Goal: Task Accomplishment & Management: Manage account settings

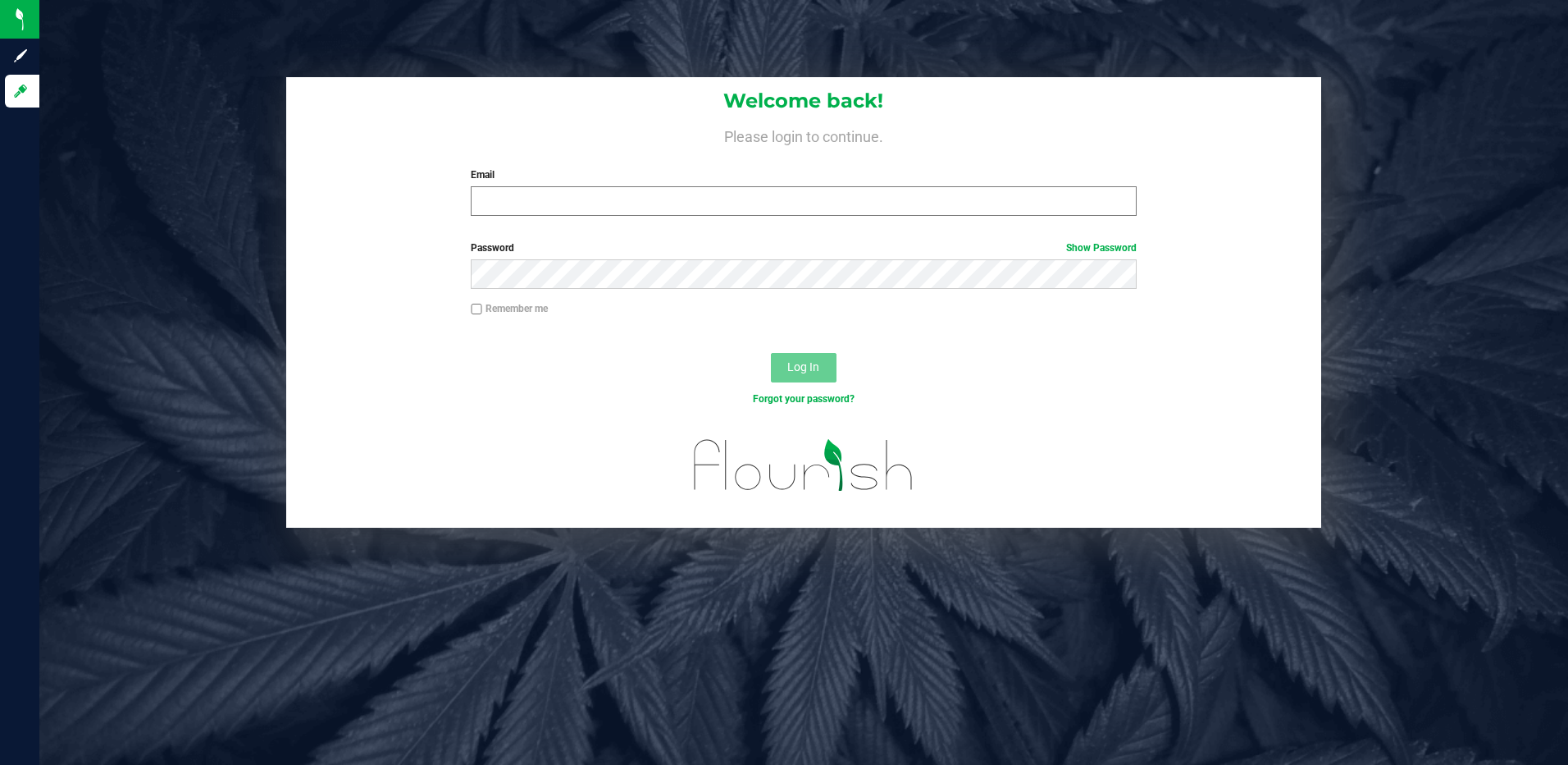
click at [499, 193] on input "Email" at bounding box center [803, 201] width 666 height 29
type input "[EMAIL_ADDRESS][DOMAIN_NAME]"
click at [771, 353] on button "Log In" at bounding box center [803, 367] width 66 height 29
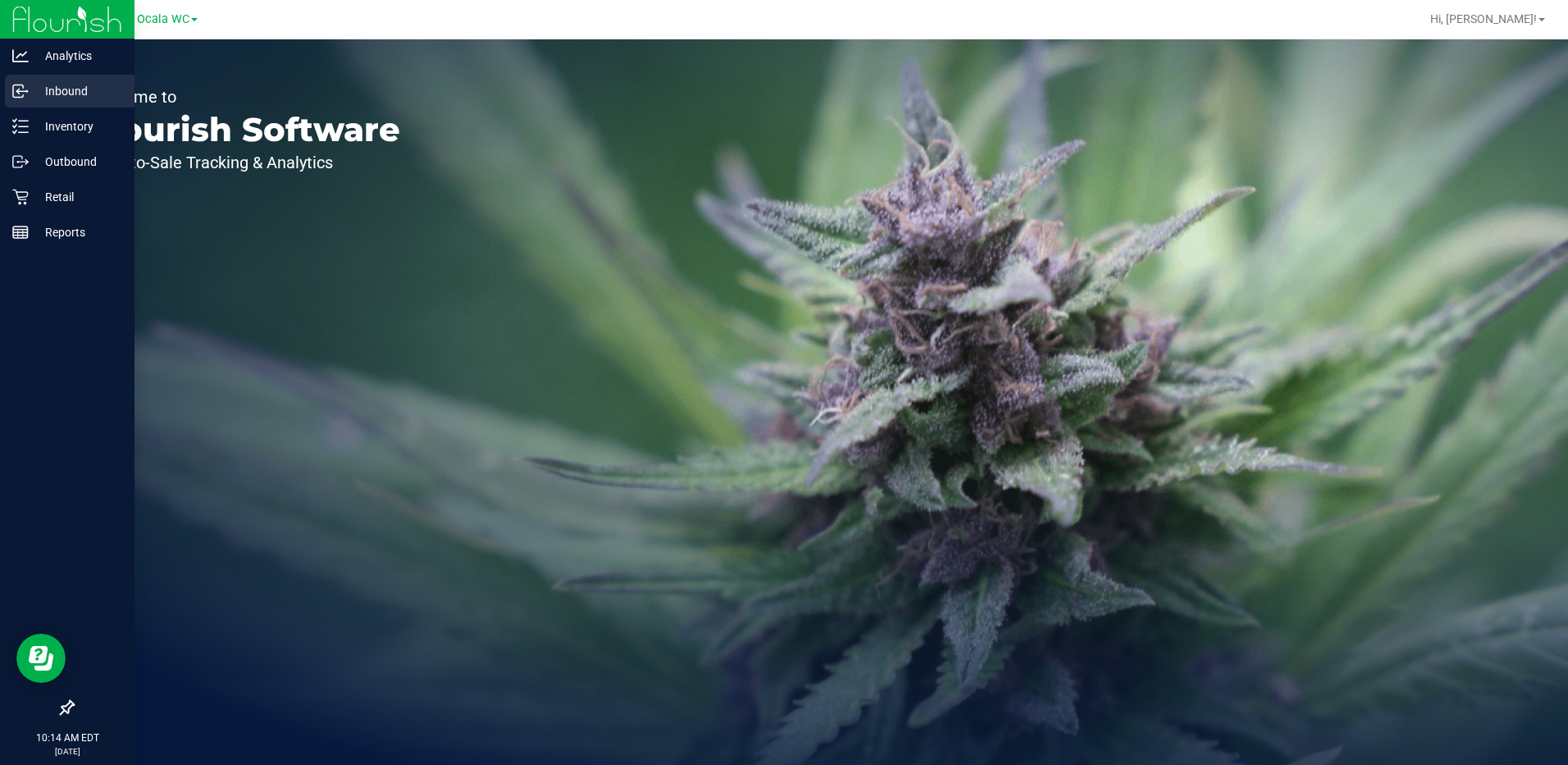
click at [46, 90] on p "Inbound" at bounding box center [77, 90] width 98 height 20
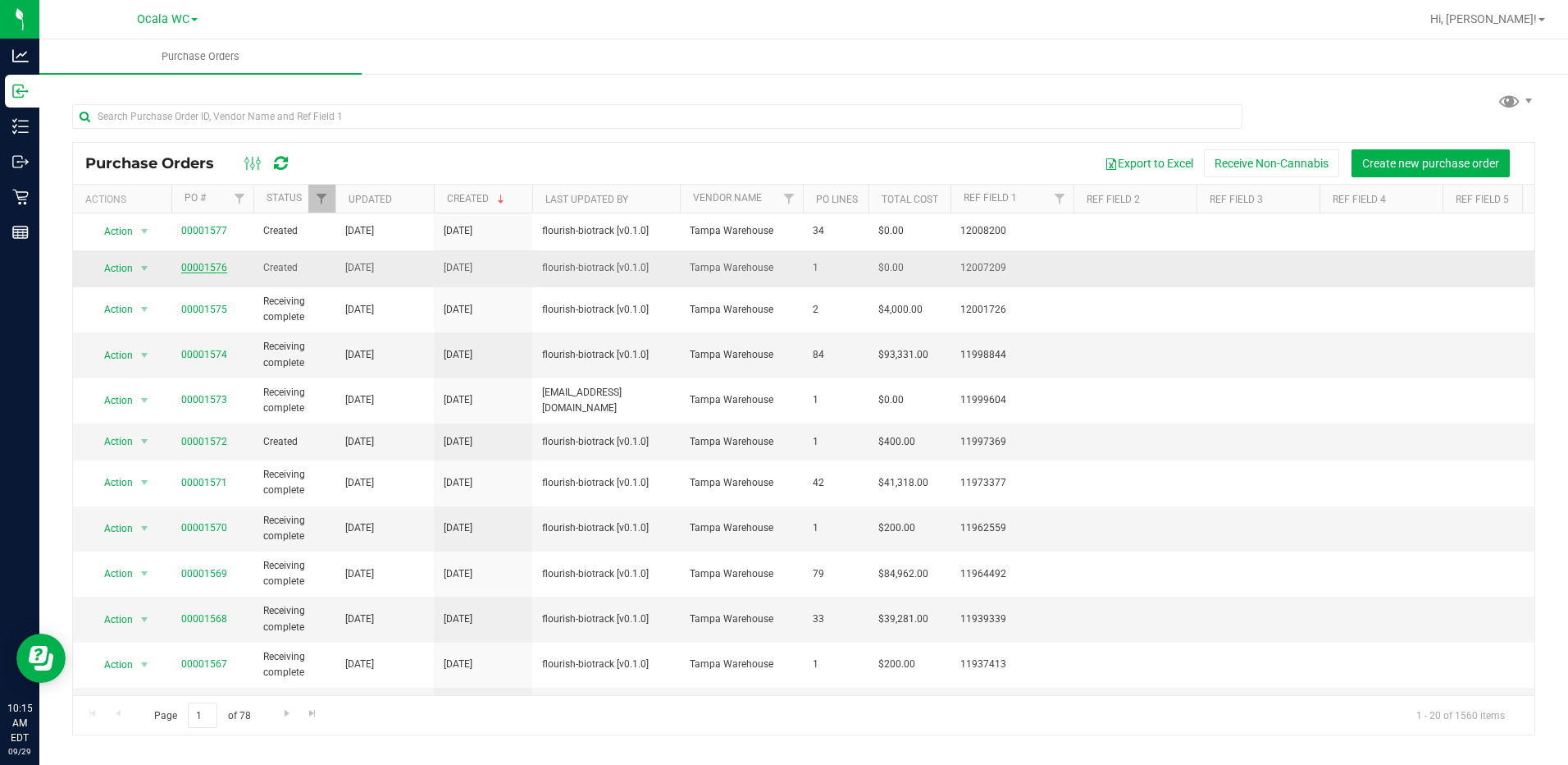
click at [203, 265] on link "00001576" at bounding box center [204, 267] width 46 height 11
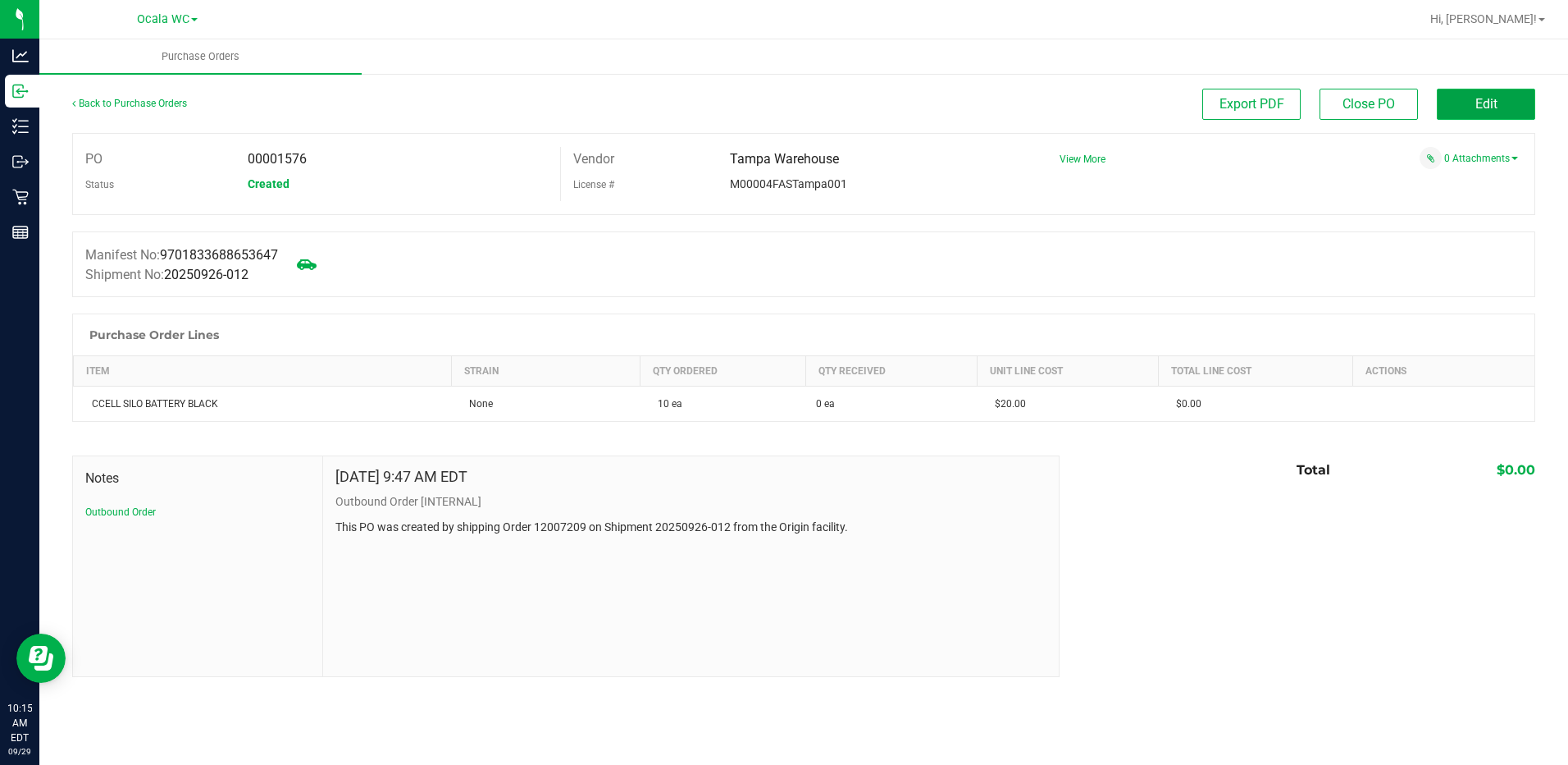
click at [1450, 105] on button "Edit" at bounding box center [1485, 104] width 98 height 31
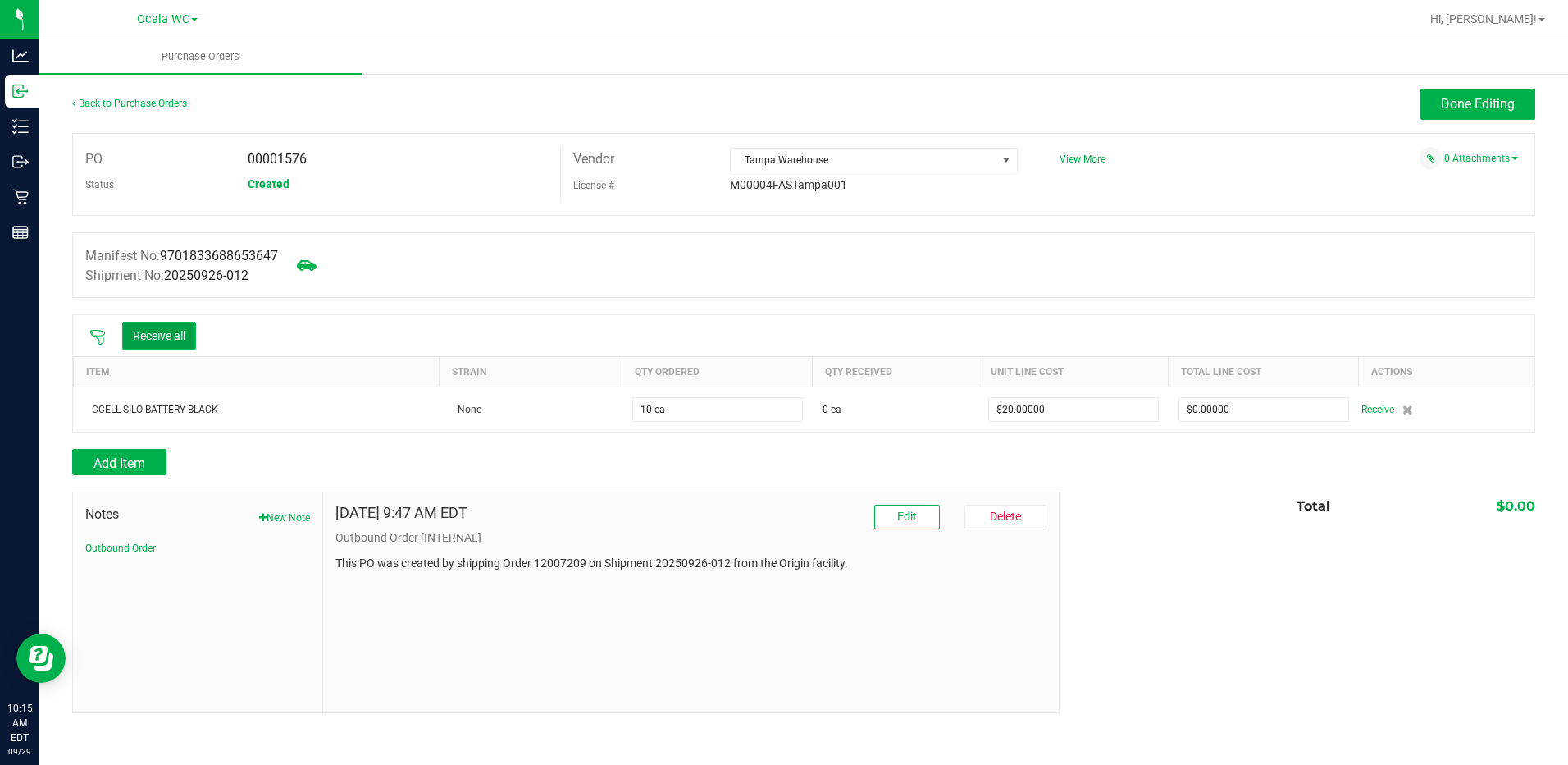
click at [177, 336] on button "Receive all" at bounding box center [159, 335] width 74 height 28
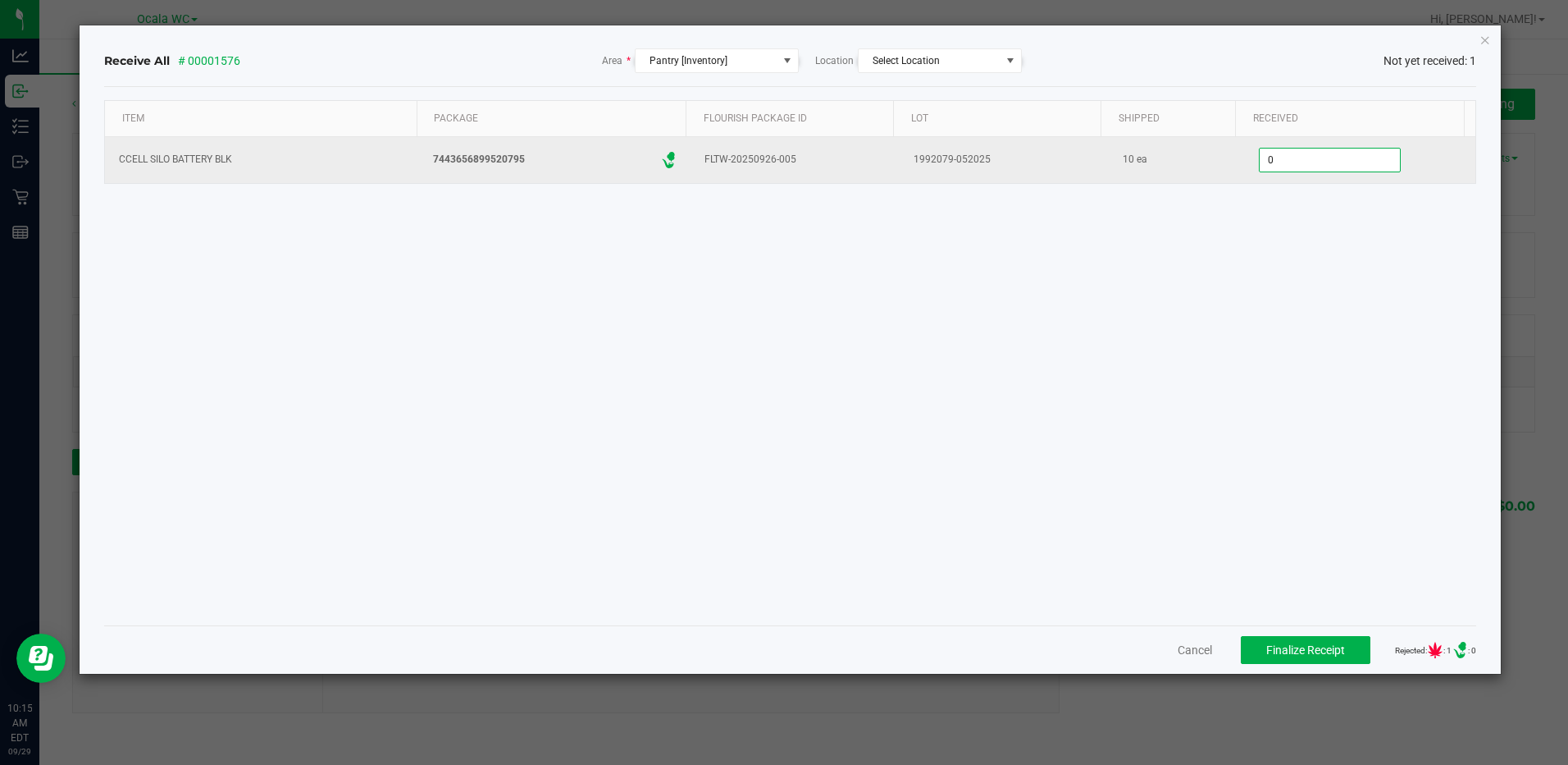
click at [1320, 156] on input "0" at bounding box center [1329, 160] width 140 height 23
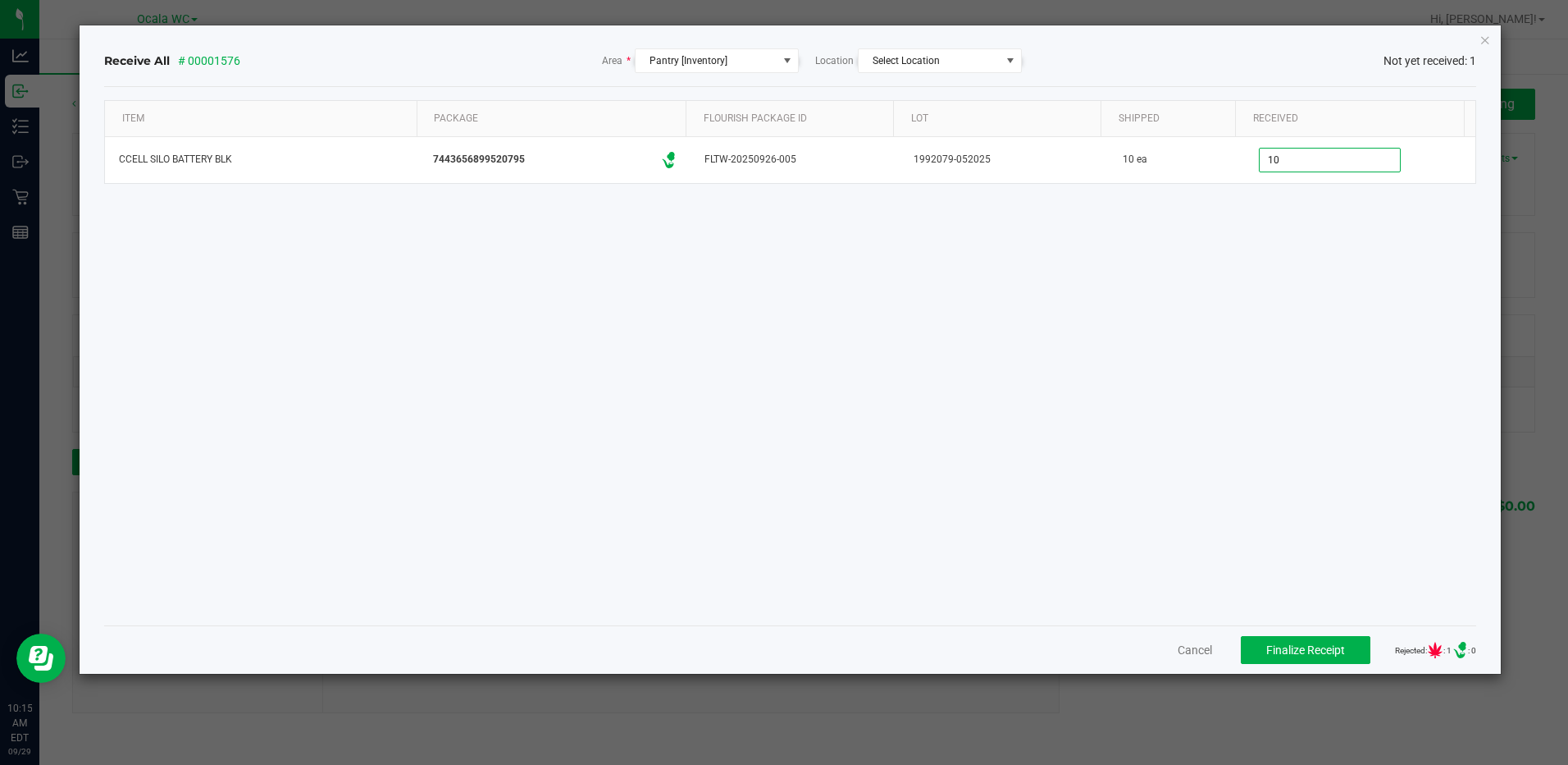
type input "10 ea"
click at [1290, 357] on div "Item Package Flourish Package ID Lot Shipped Received CCELL SILO BATTERY BLK 74…" at bounding box center [790, 356] width 1371 height 512
click at [1271, 639] on button "Finalize Receipt" at bounding box center [1306, 649] width 129 height 28
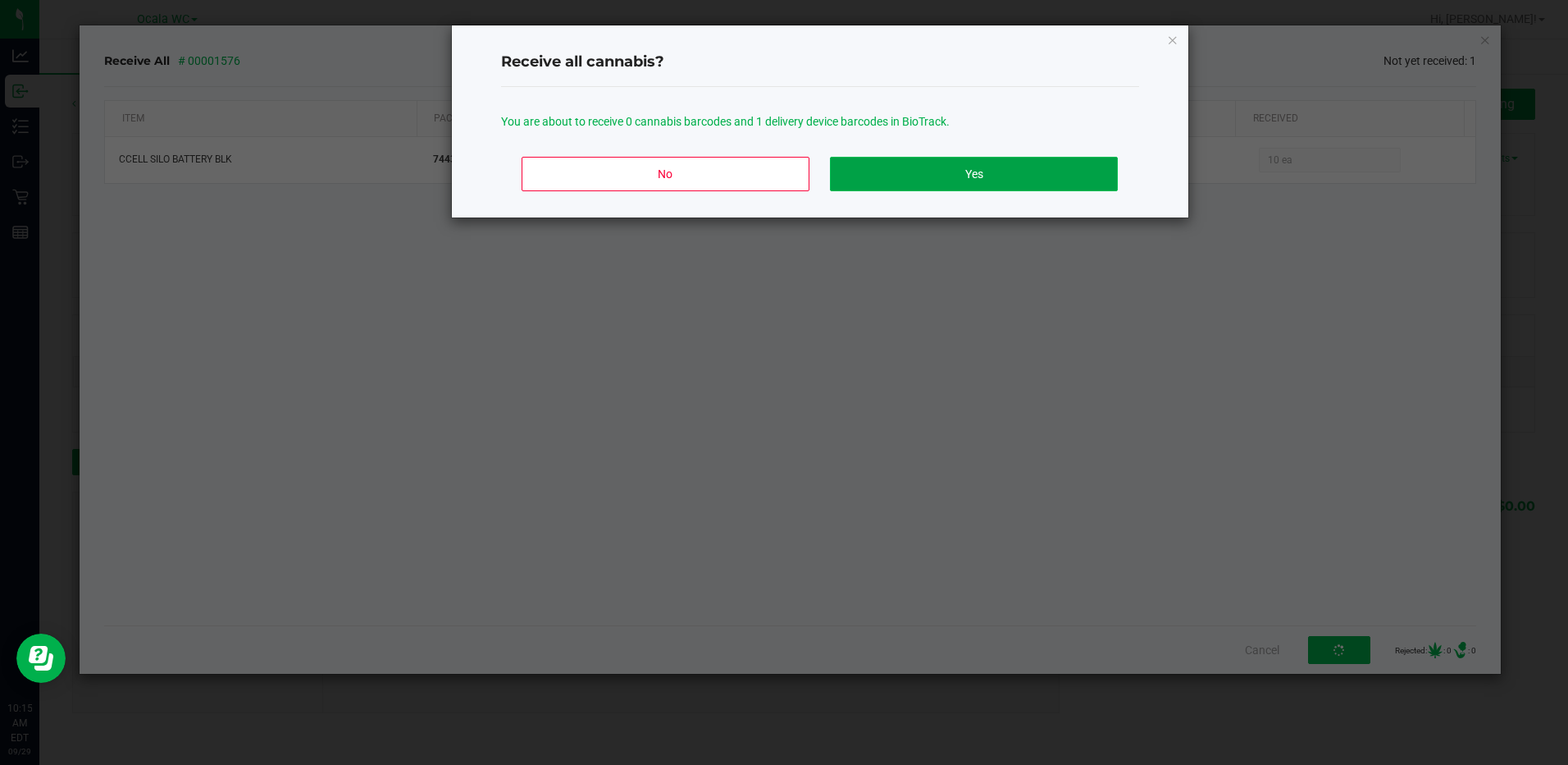
click at [1016, 174] on button "Yes" at bounding box center [974, 174] width 287 height 34
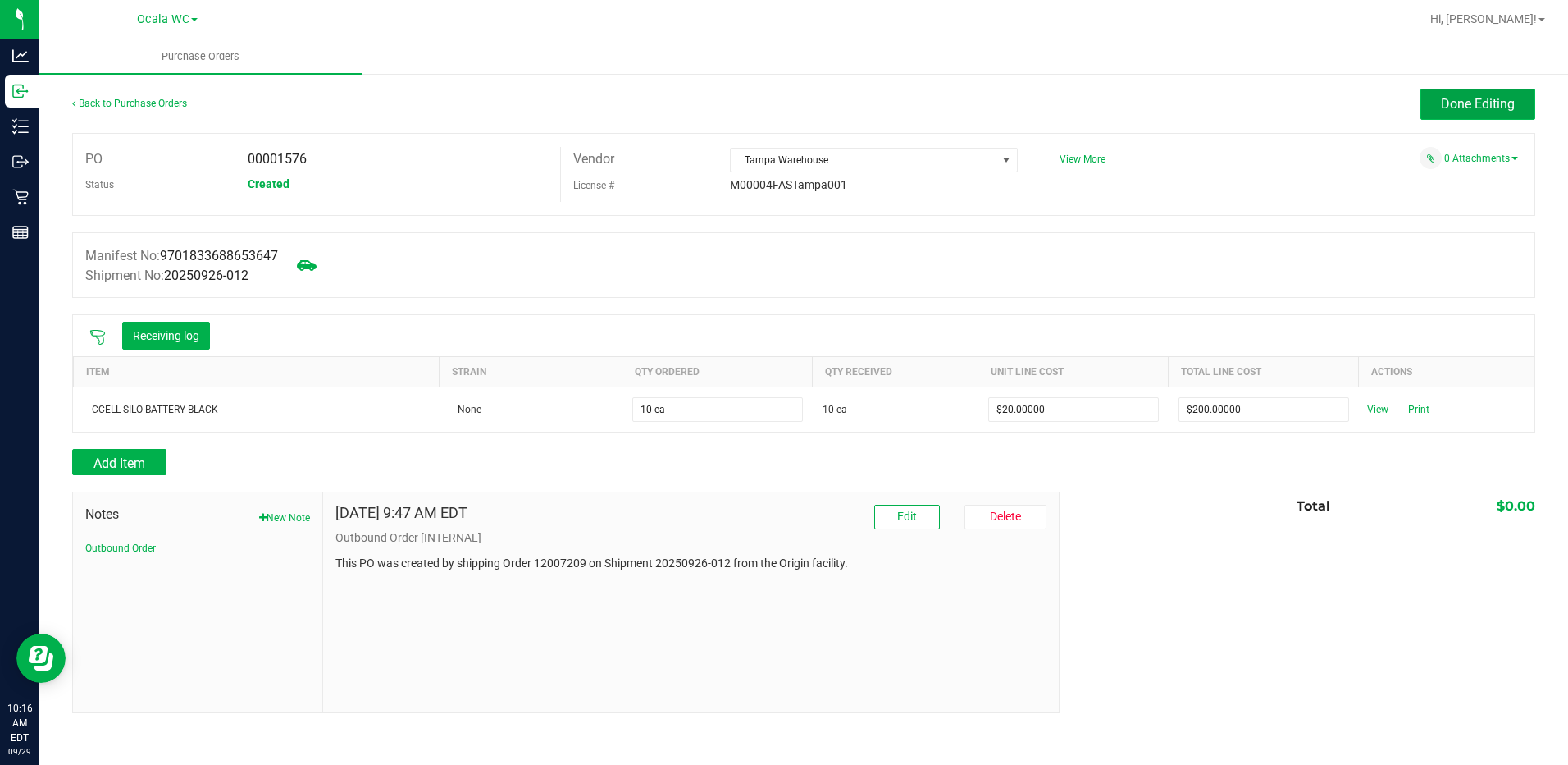
click at [1450, 105] on span "Done Editing" at bounding box center [1478, 104] width 74 height 15
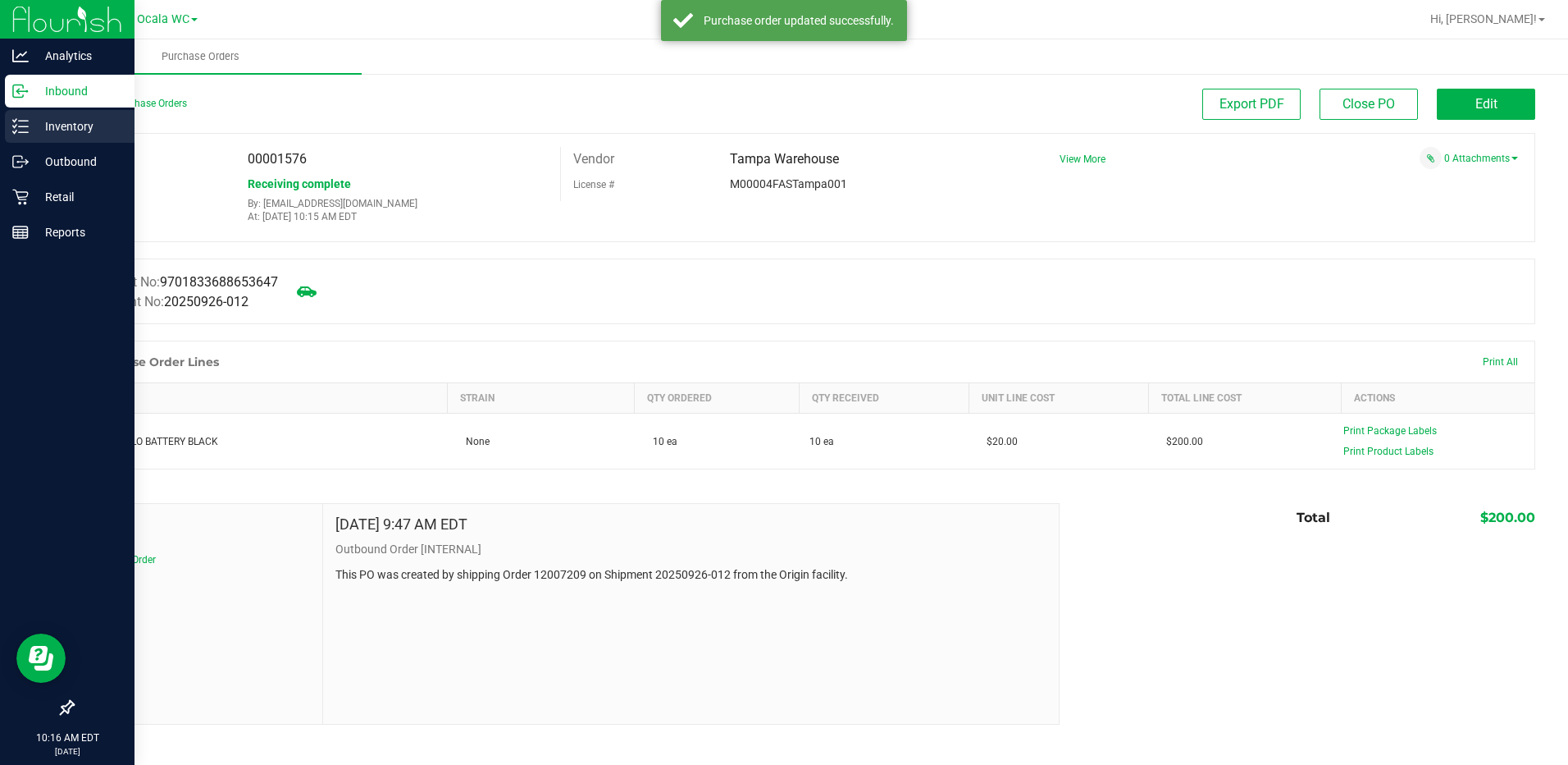
click at [74, 137] on div "Inventory" at bounding box center [69, 127] width 129 height 32
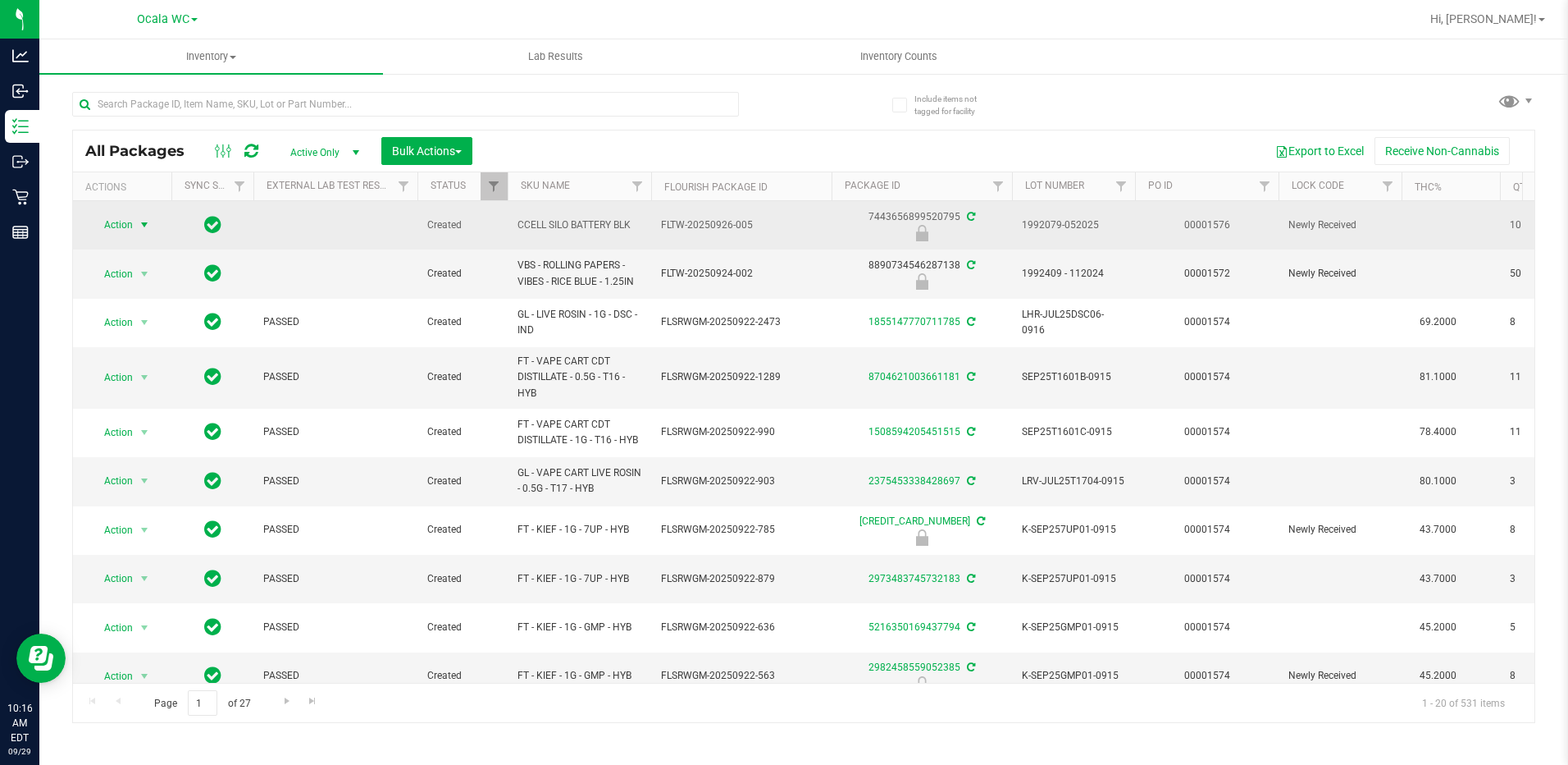
click at [125, 222] on span "Action" at bounding box center [111, 225] width 45 height 23
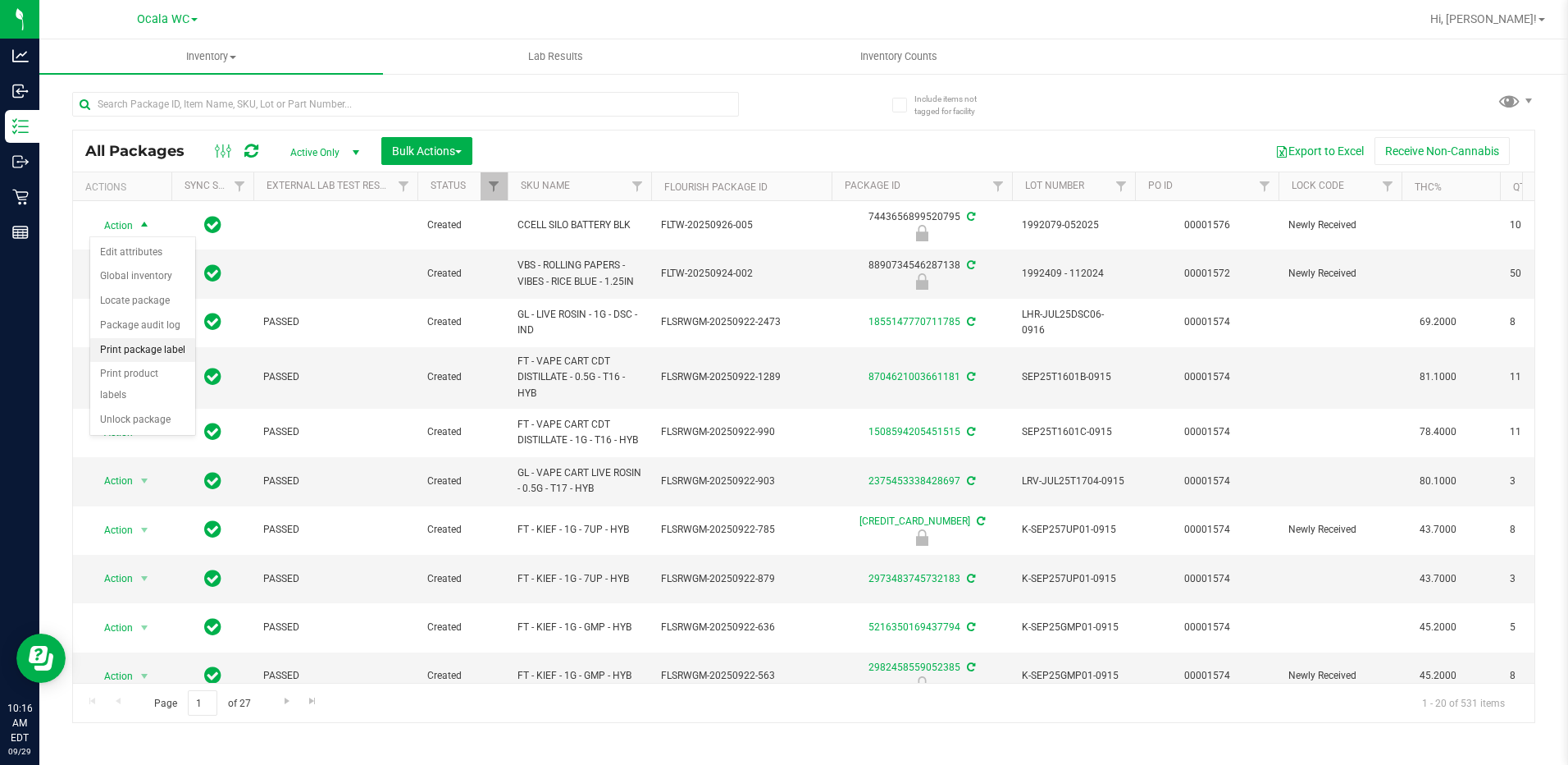
click at [150, 351] on li "Print package label" at bounding box center [143, 350] width 105 height 25
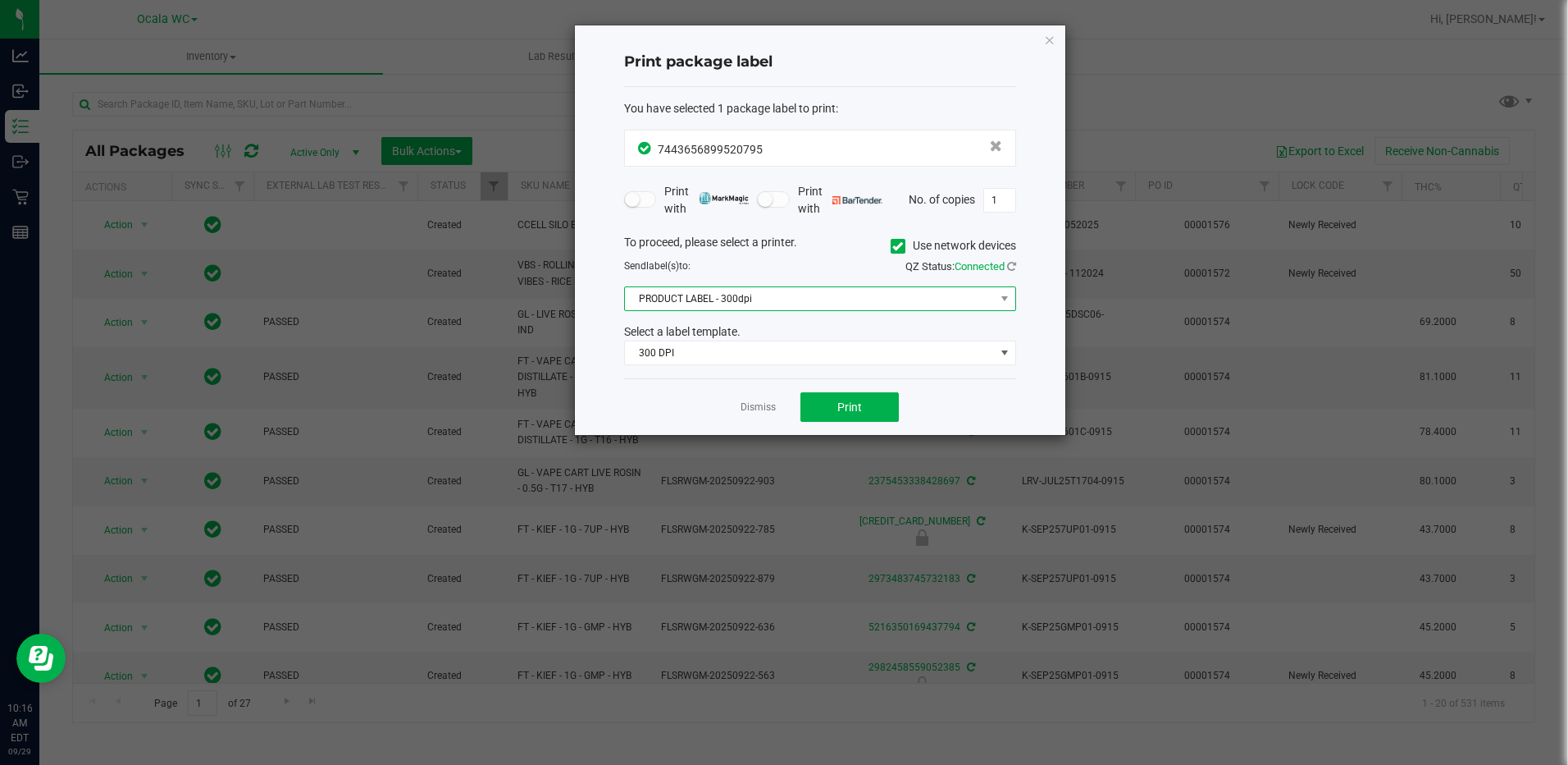
click at [735, 301] on span "PRODUCT LABEL - 300dpi" at bounding box center [809, 299] width 370 height 23
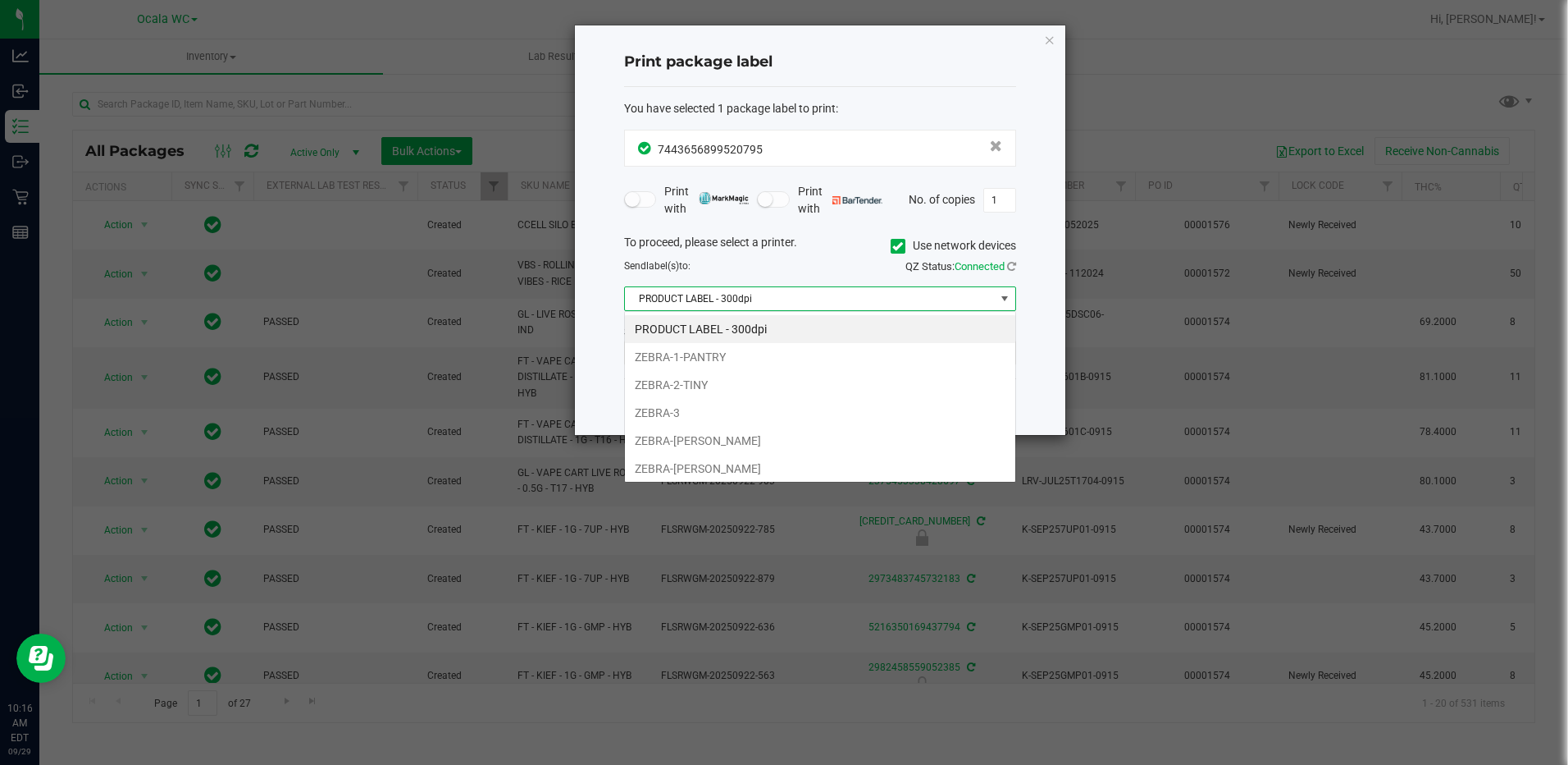
scroll to position [25, 392]
click at [712, 352] on li "ZEBRA-1-PANTRY" at bounding box center [820, 356] width 390 height 28
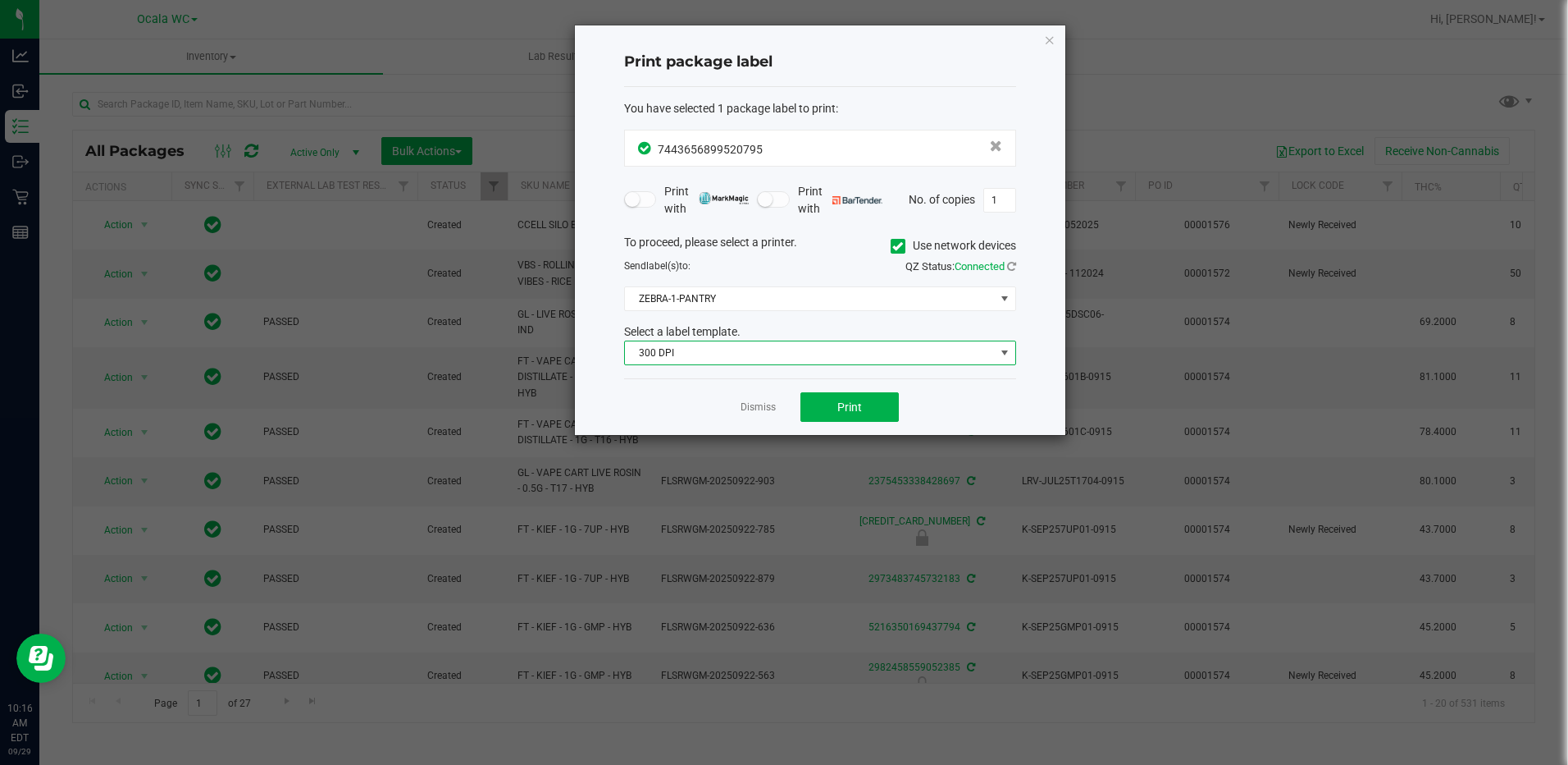
click at [718, 359] on span "300 DPI" at bounding box center [809, 353] width 370 height 23
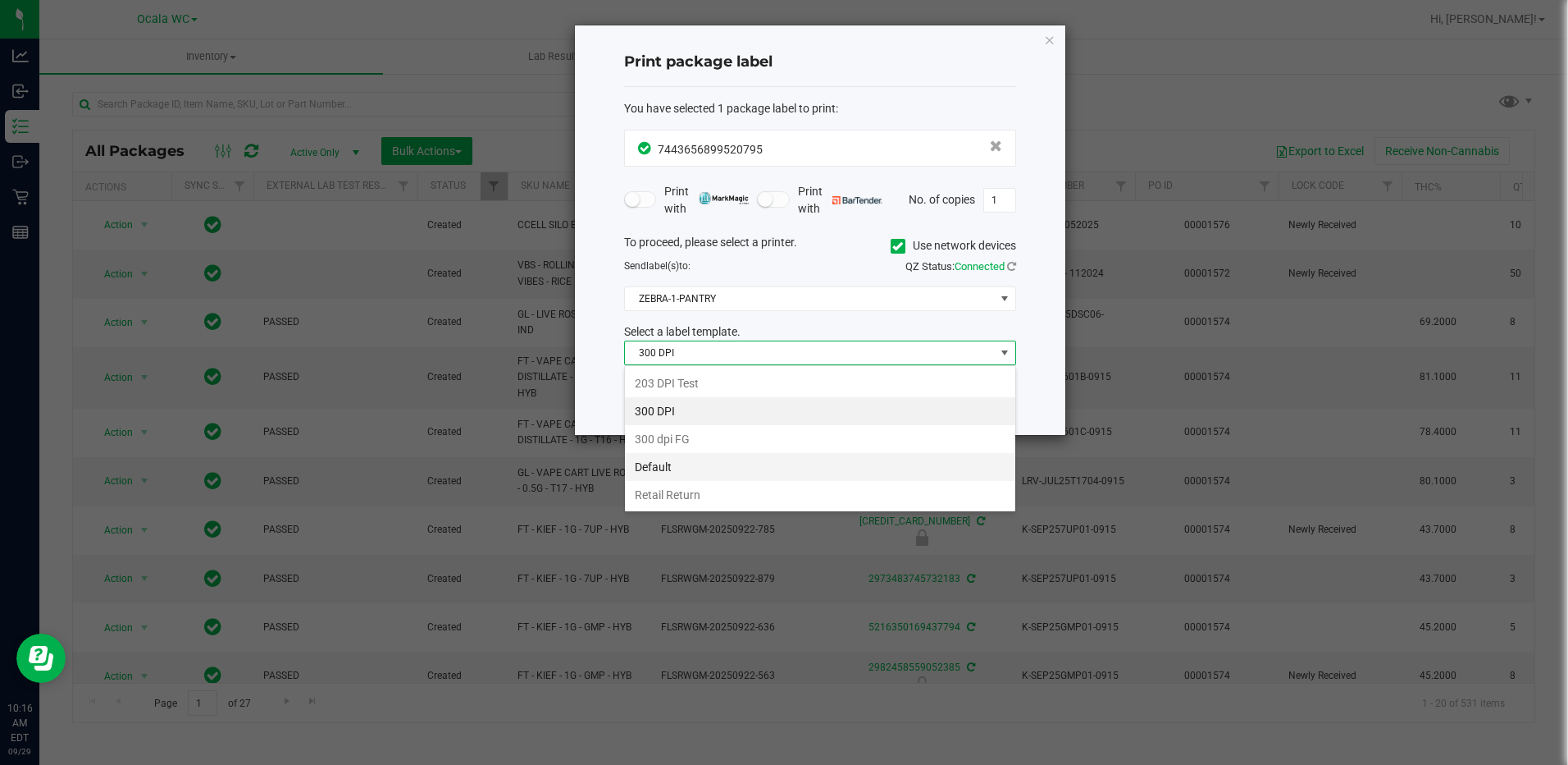
click at [675, 468] on li "Default" at bounding box center [820, 466] width 390 height 28
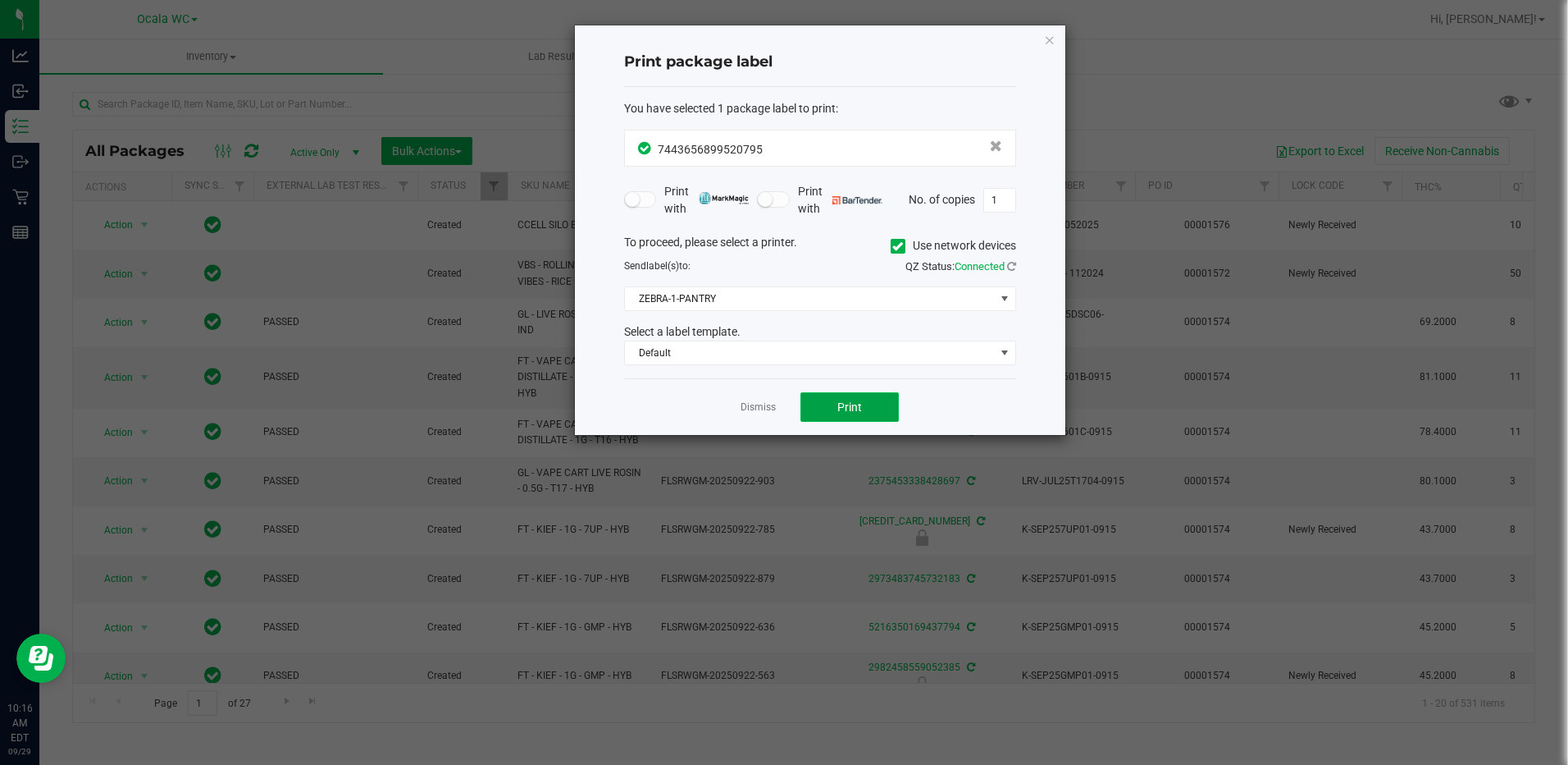
click at [839, 407] on span "Print" at bounding box center [849, 407] width 25 height 13
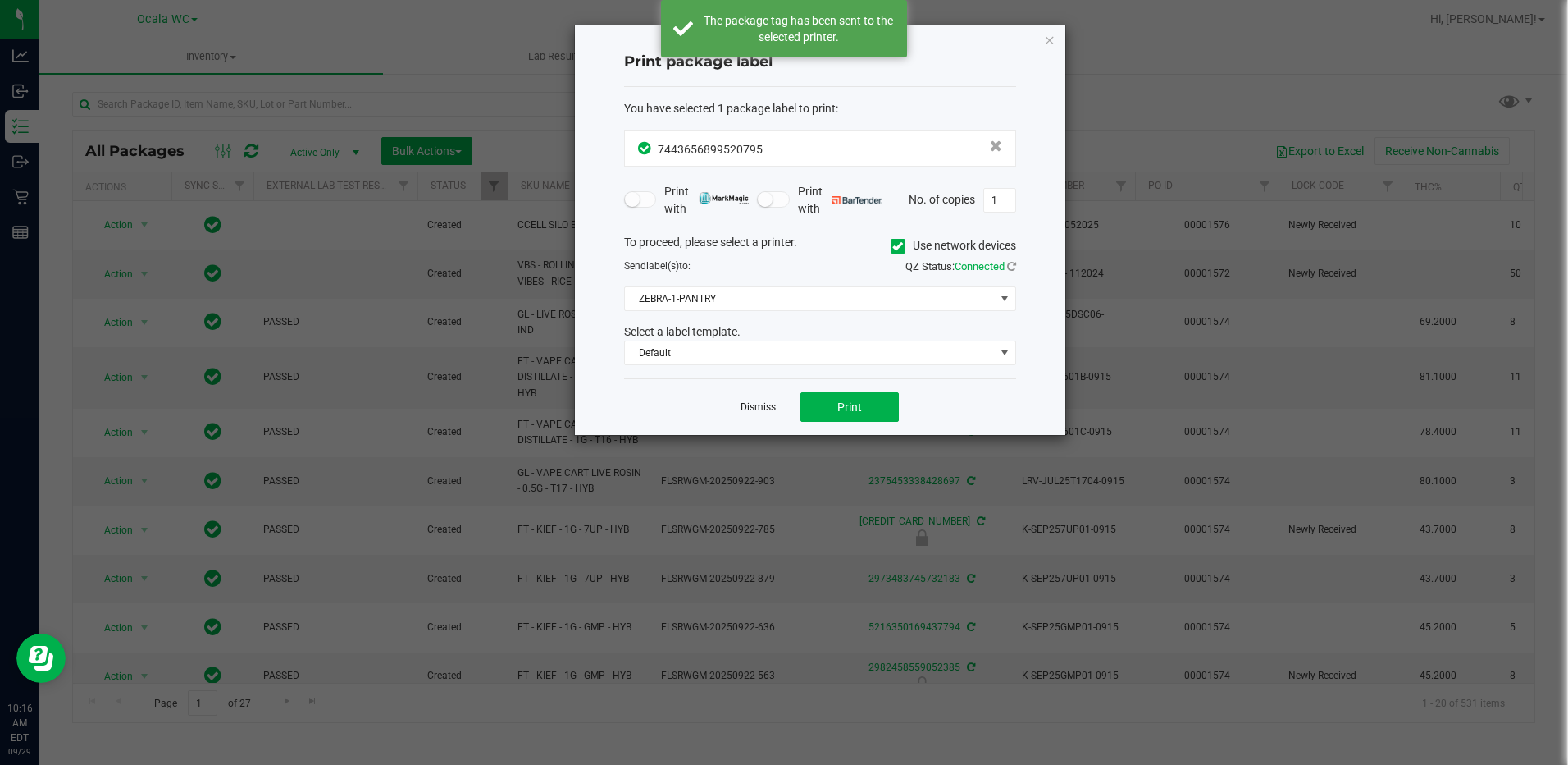
click at [760, 402] on link "Dismiss" at bounding box center [758, 407] width 35 height 14
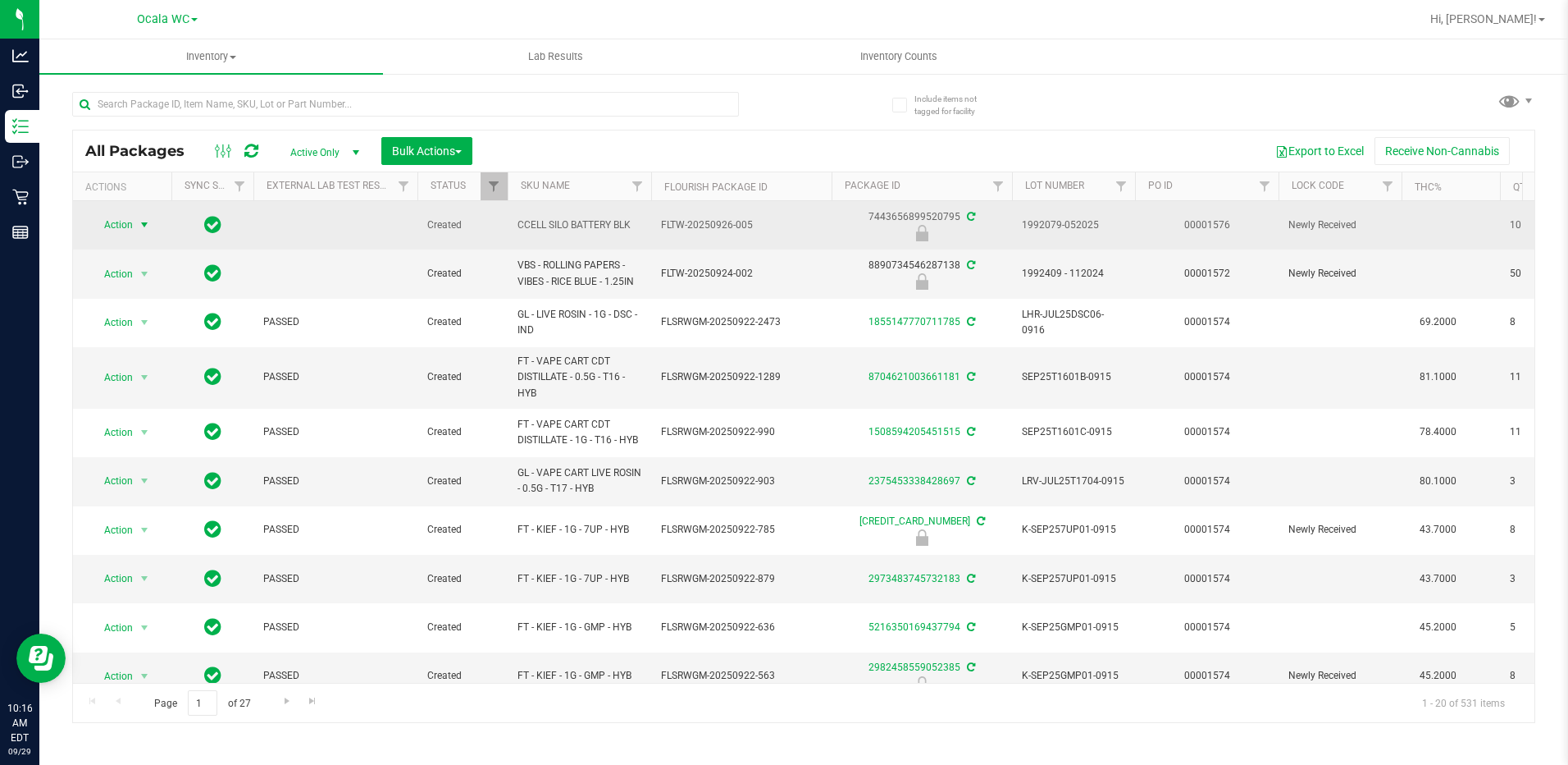
click at [146, 220] on span "select" at bounding box center [145, 225] width 13 height 13
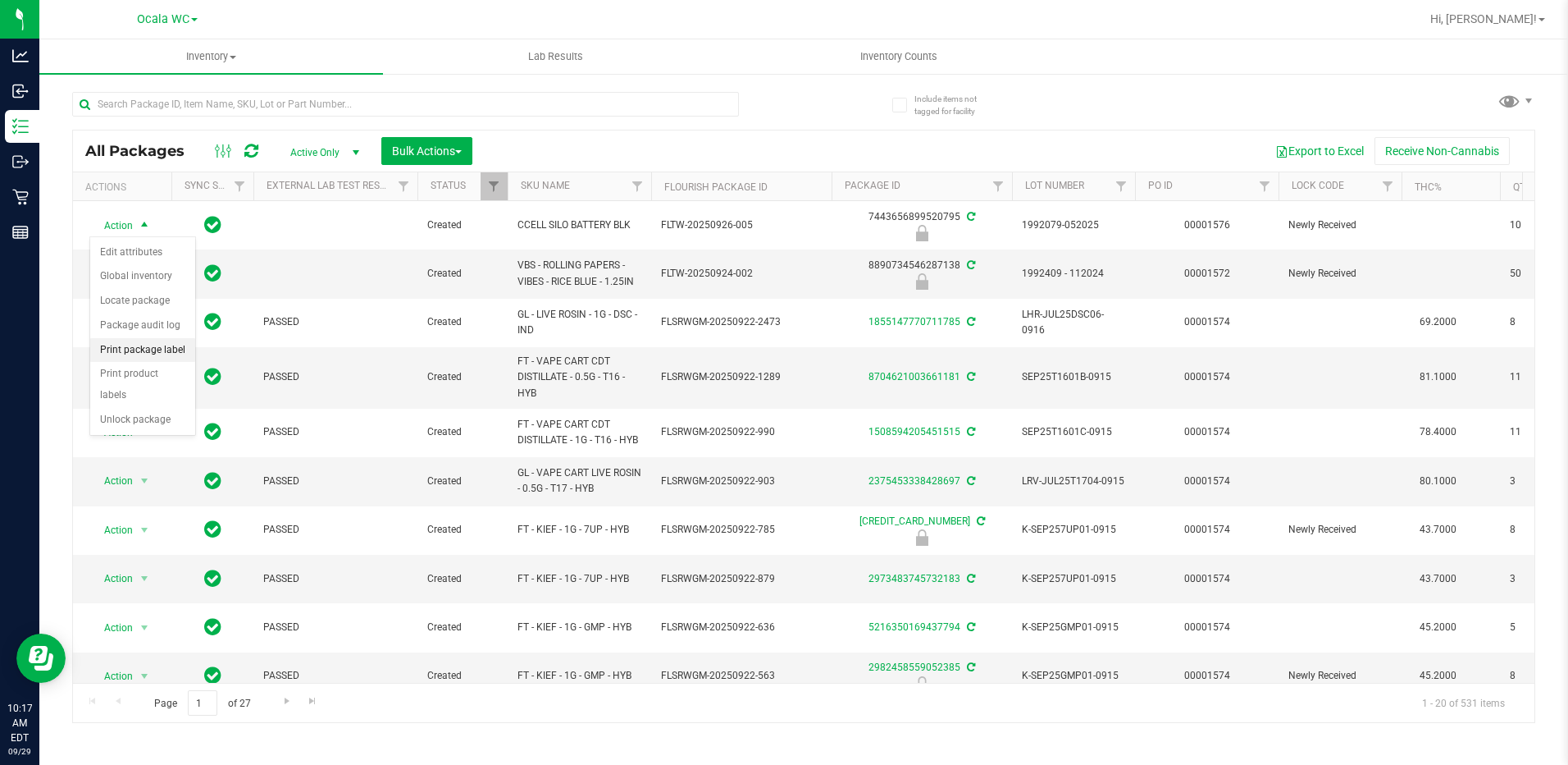
click at [145, 355] on li "Print package label" at bounding box center [143, 350] width 105 height 25
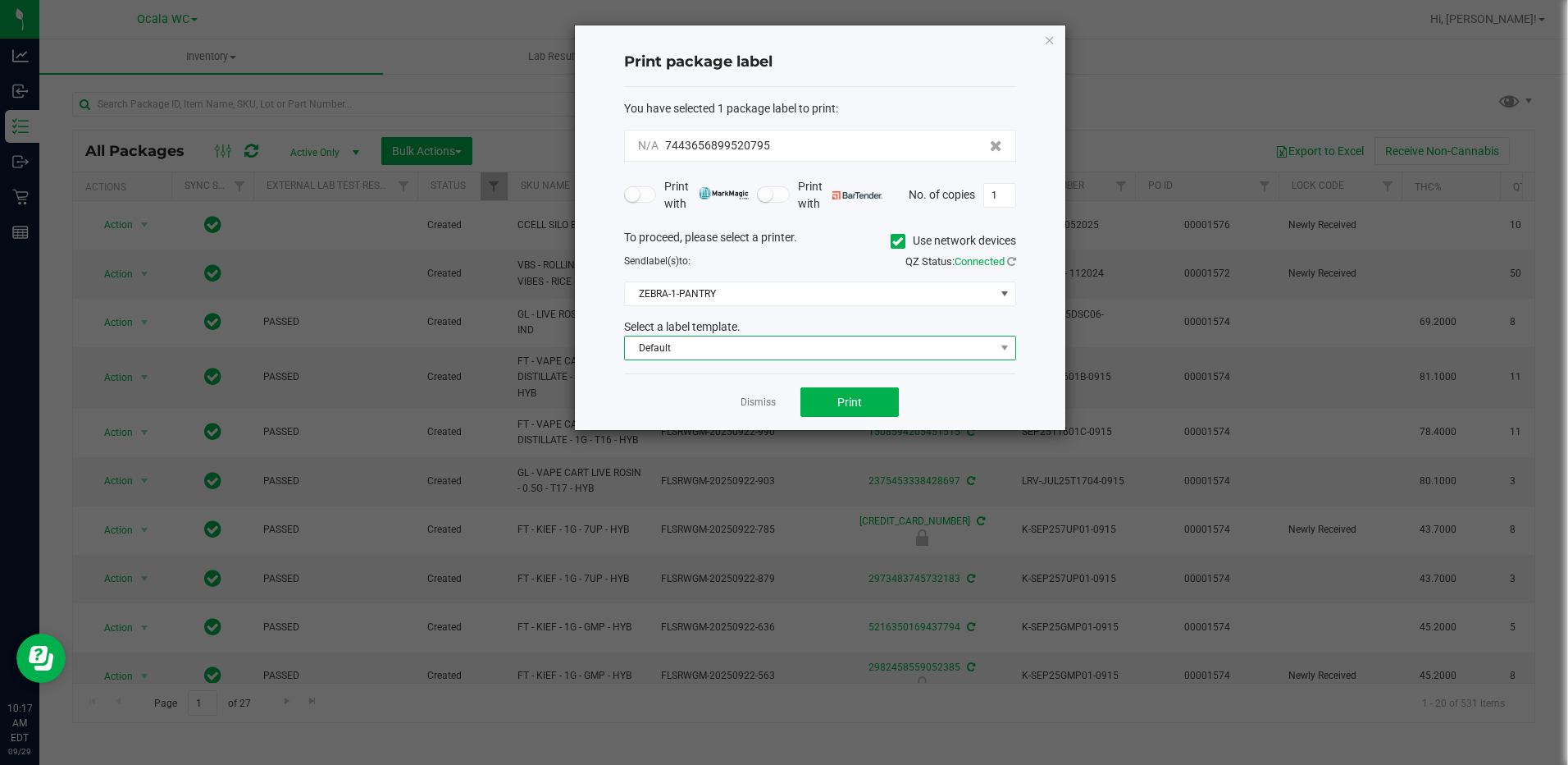
click at [653, 352] on span "Default" at bounding box center [809, 348] width 370 height 23
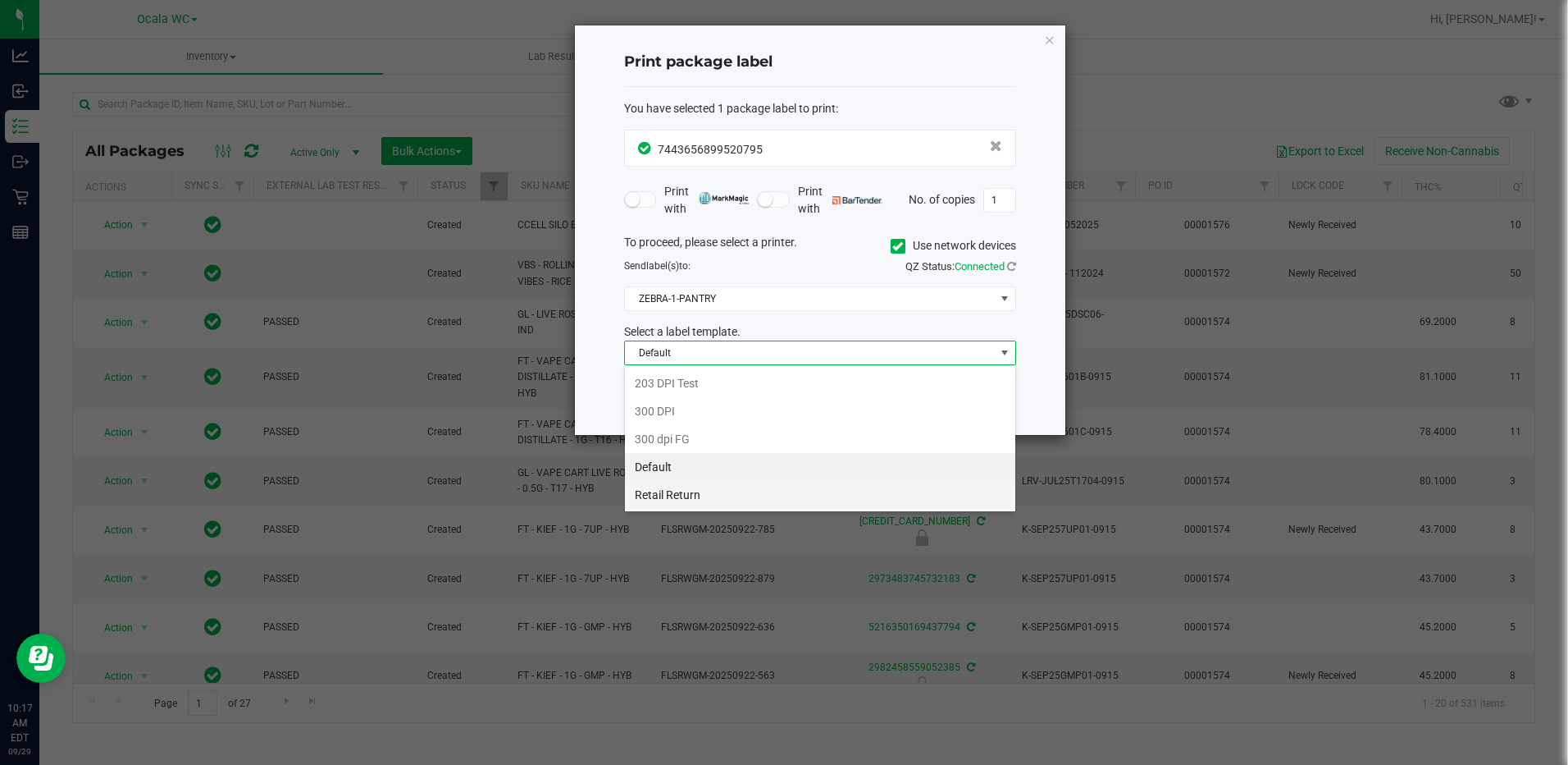
click at [655, 492] on li "Retail Return" at bounding box center [820, 494] width 390 height 28
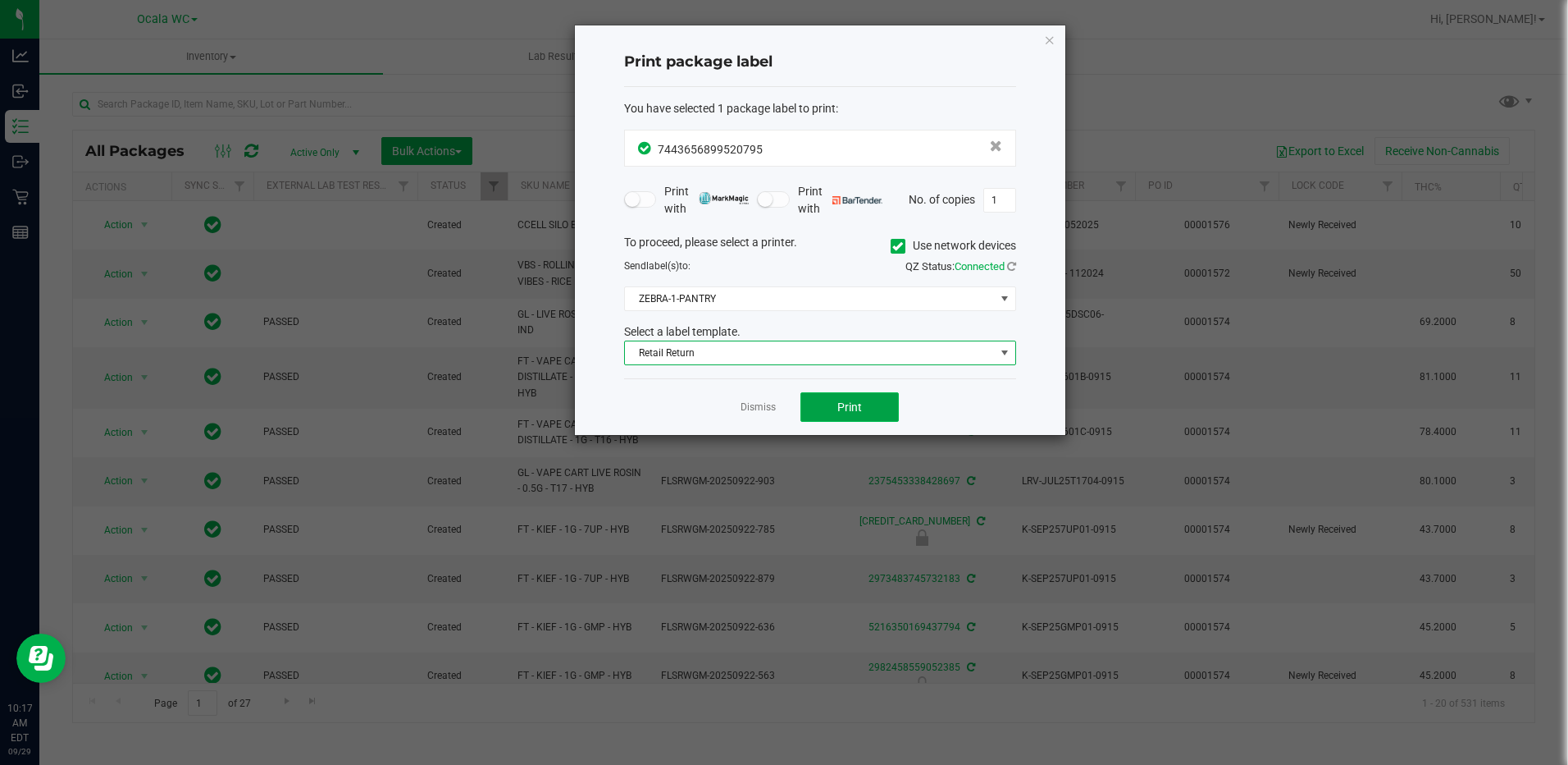
click at [831, 412] on button "Print" at bounding box center [849, 406] width 98 height 29
click at [756, 416] on div "Dismiss Print" at bounding box center [820, 407] width 392 height 57
click at [765, 402] on link "Dismiss" at bounding box center [758, 407] width 35 height 14
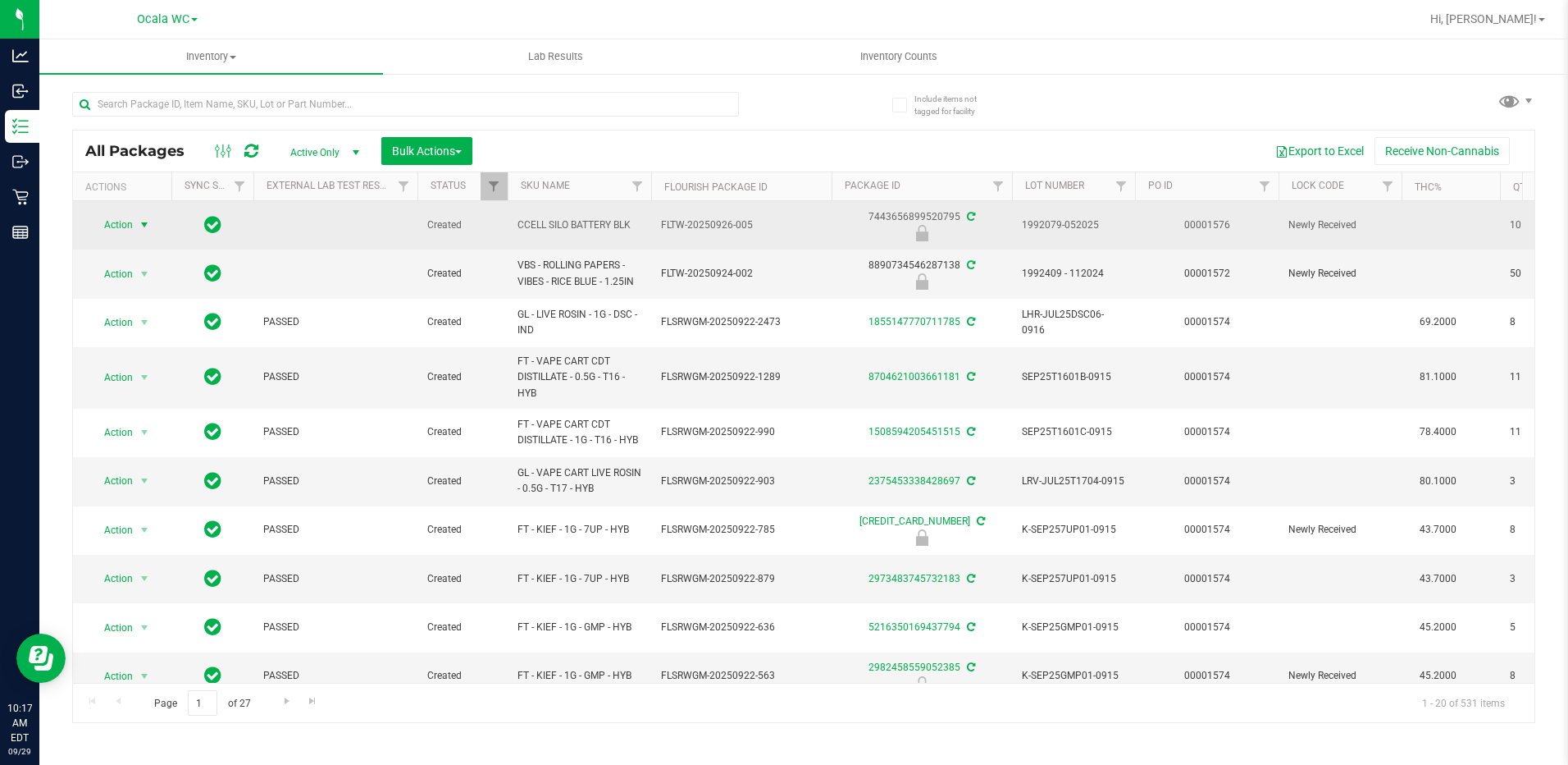
click at [128, 224] on span "Action" at bounding box center [111, 225] width 45 height 23
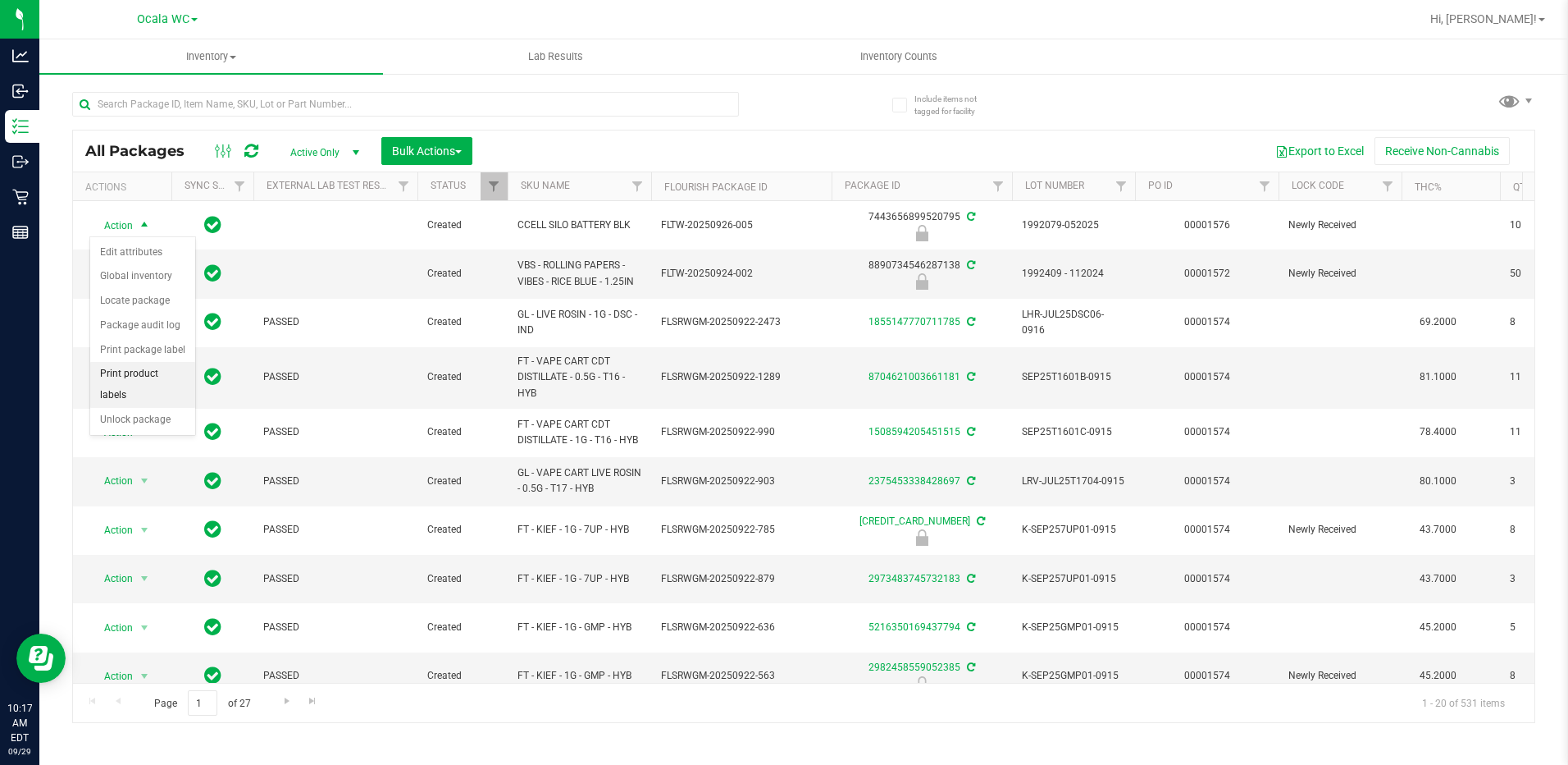
click at [143, 374] on li "Print product labels" at bounding box center [143, 383] width 105 height 45
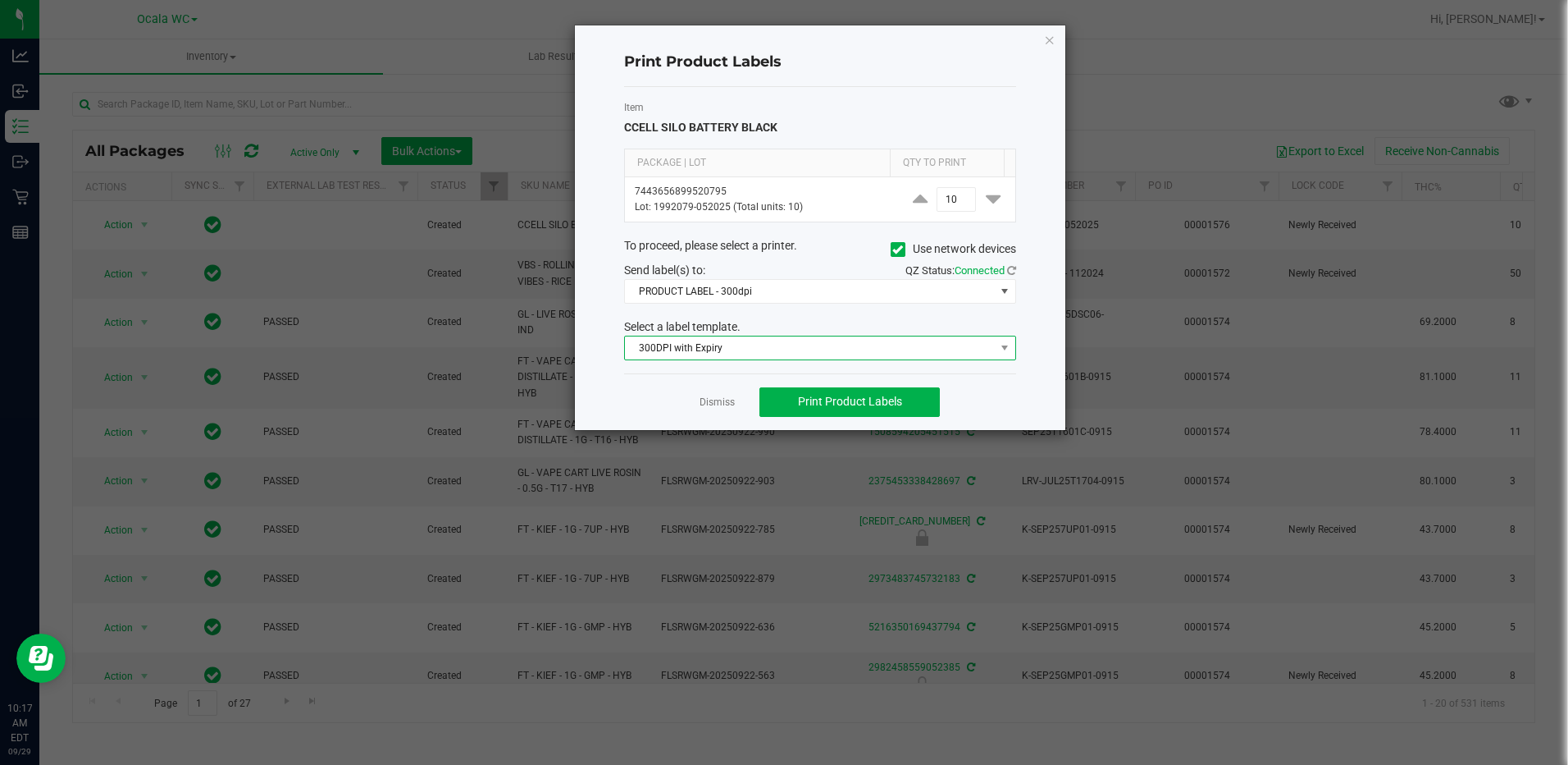
click at [792, 348] on span "300DPI with Expiry" at bounding box center [809, 348] width 370 height 23
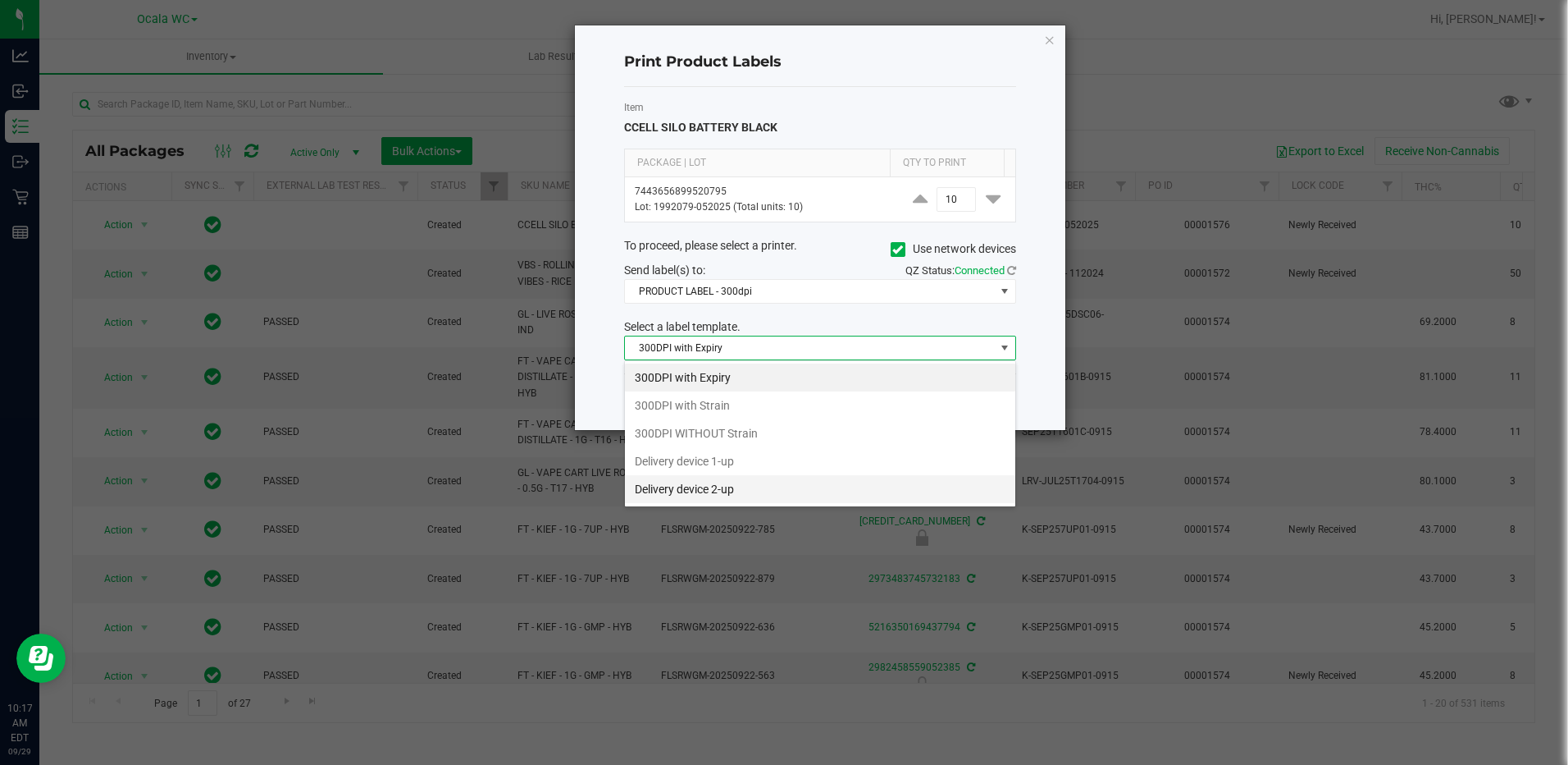
click at [729, 490] on li "Delivery device 2-up" at bounding box center [820, 488] width 390 height 28
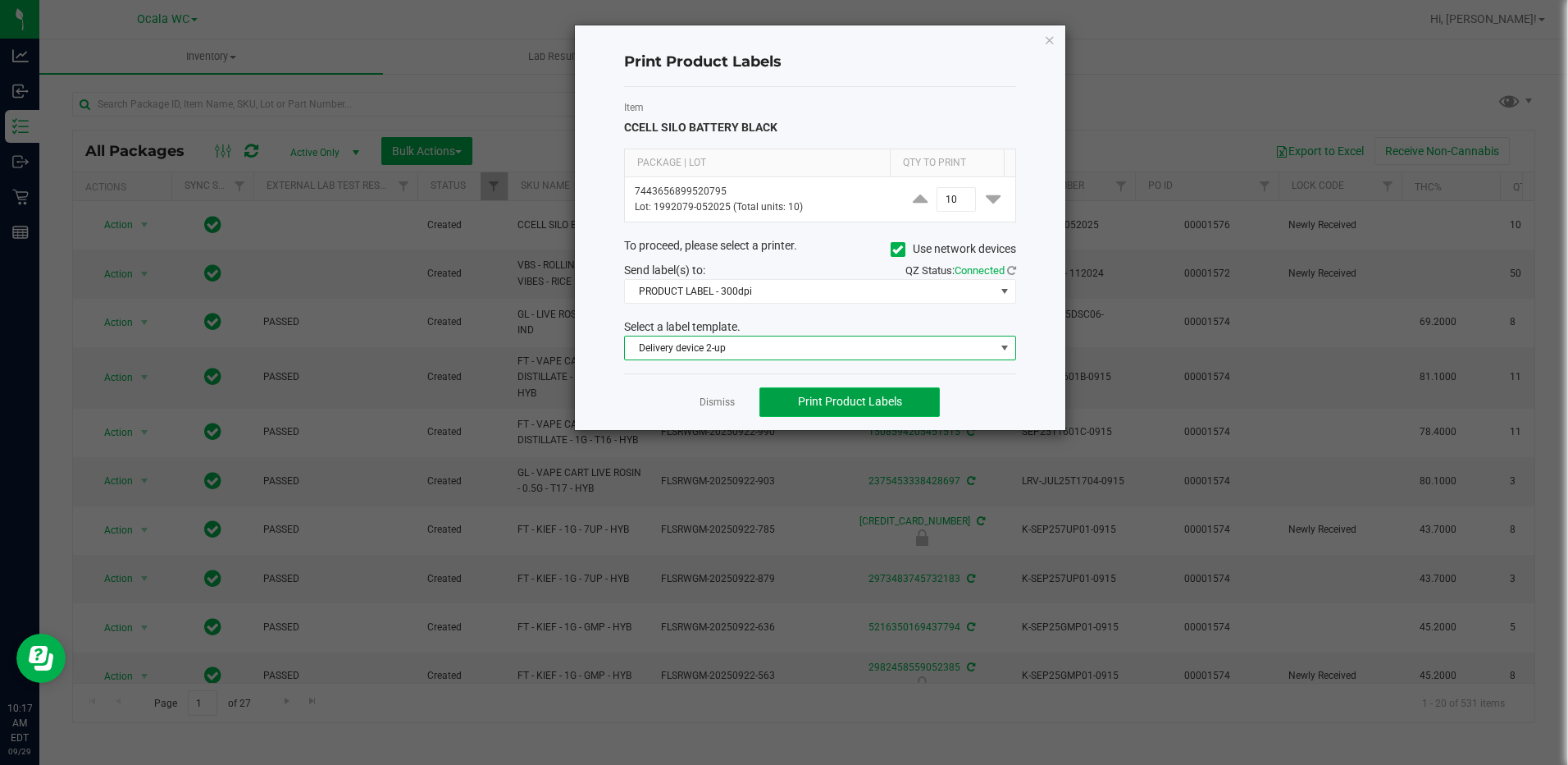
click at [808, 409] on button "Print Product Labels" at bounding box center [850, 402] width 181 height 29
click at [728, 410] on app-cancel-button "Dismiss" at bounding box center [717, 402] width 35 height 17
click at [723, 405] on link "Dismiss" at bounding box center [717, 402] width 35 height 14
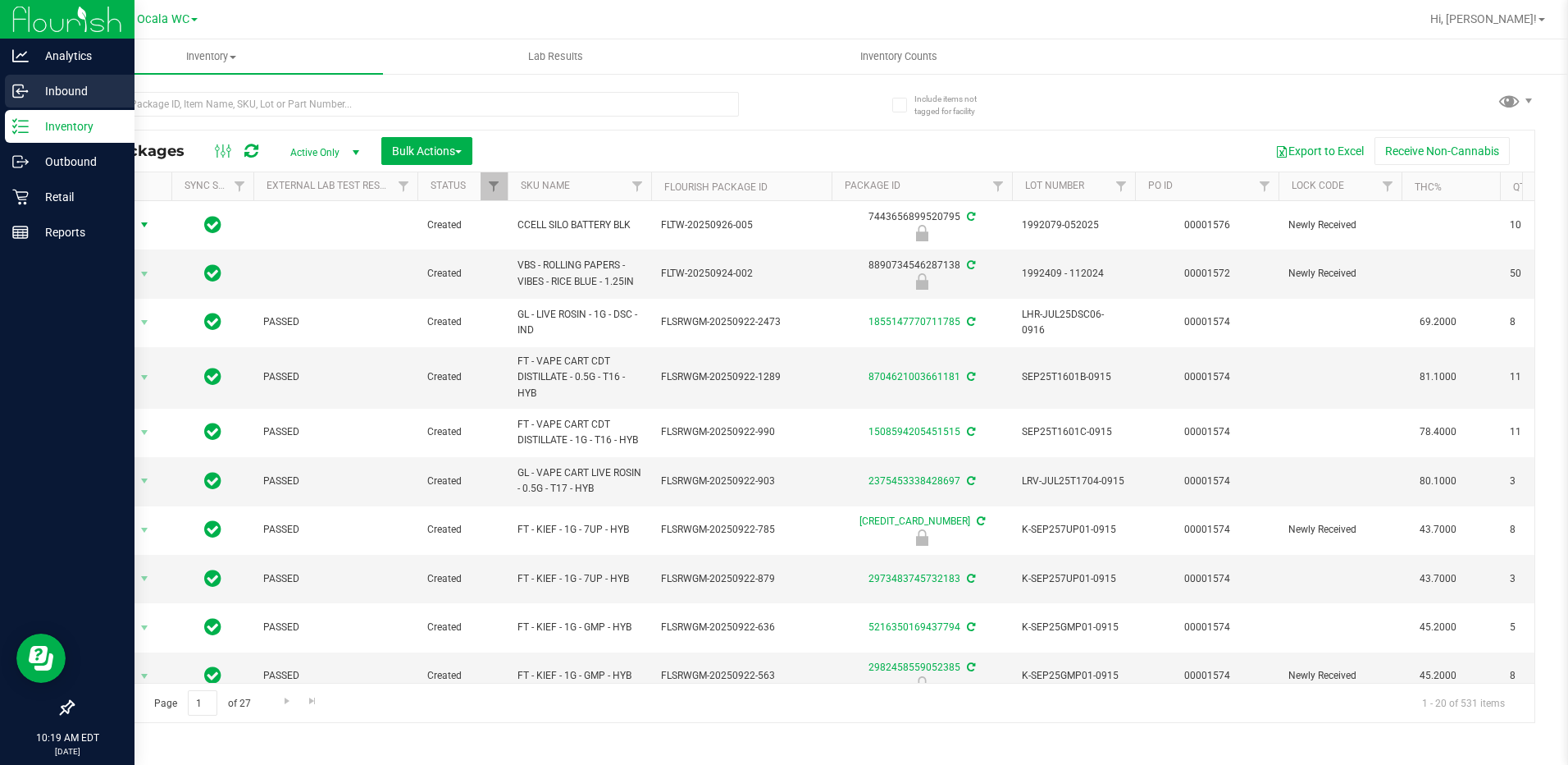
click at [27, 93] on icon at bounding box center [20, 90] width 16 height 16
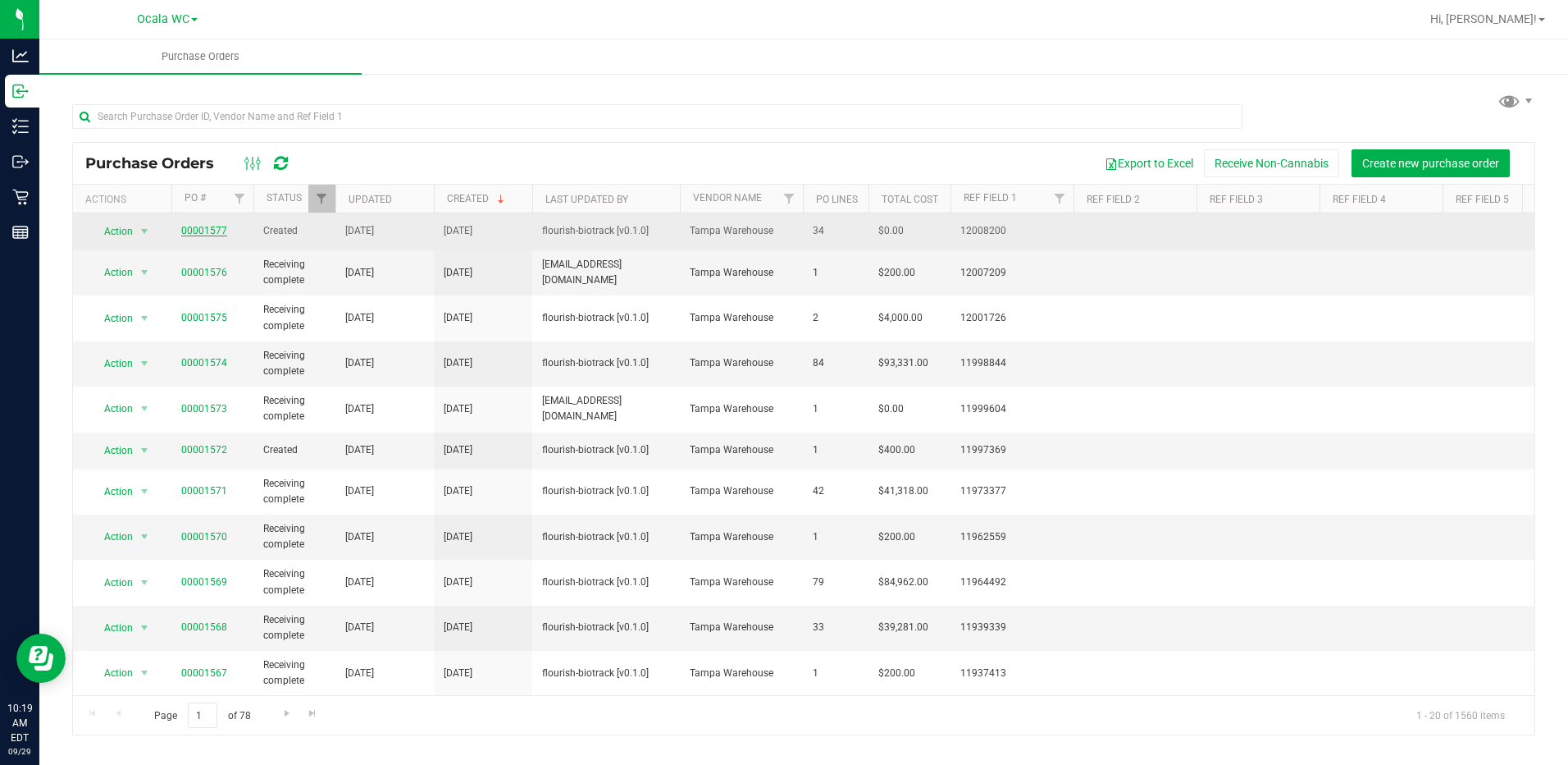
click at [202, 229] on link "00001577" at bounding box center [204, 230] width 46 height 11
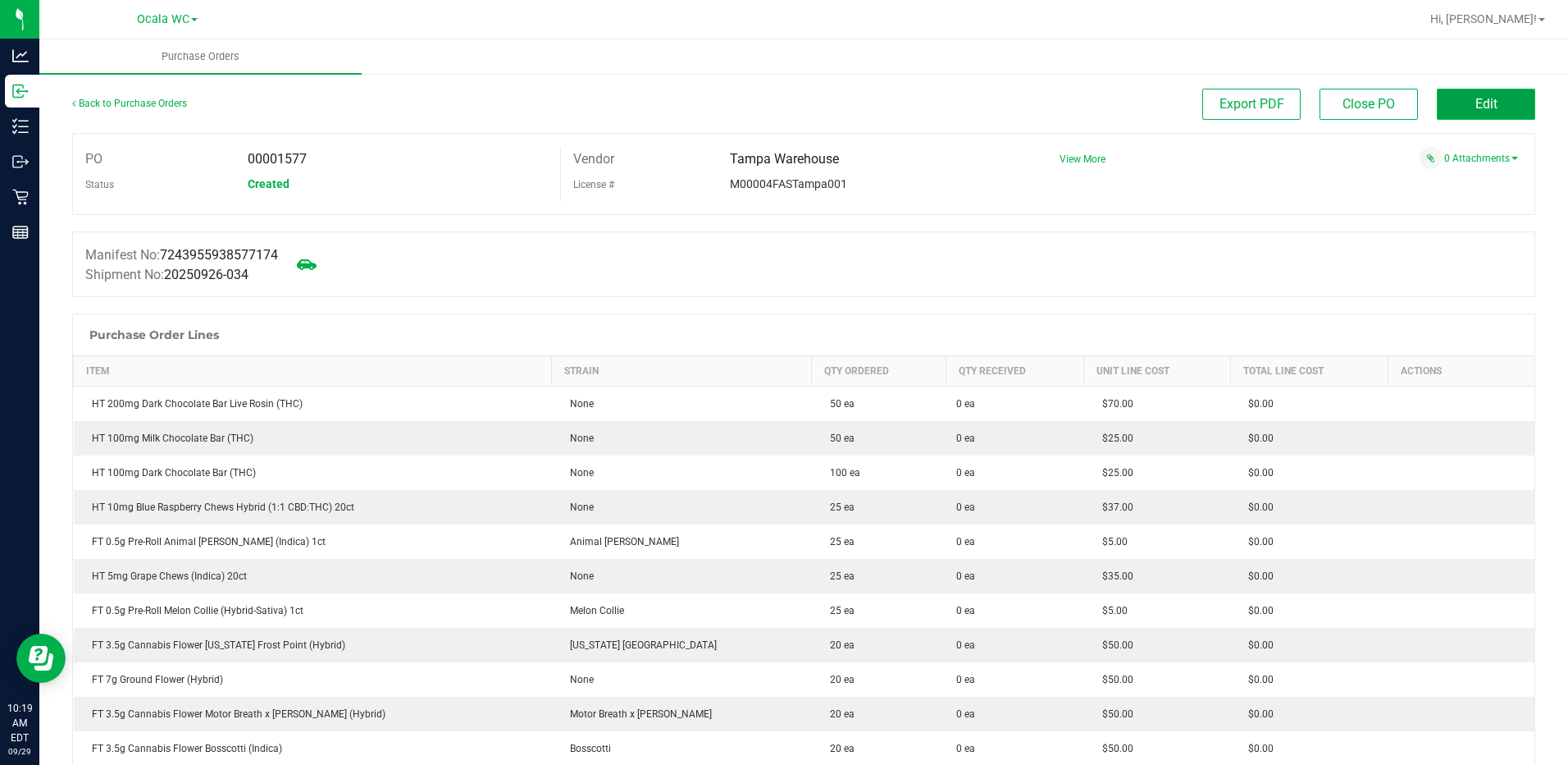
click at [1481, 104] on span "Edit" at bounding box center [1485, 104] width 22 height 15
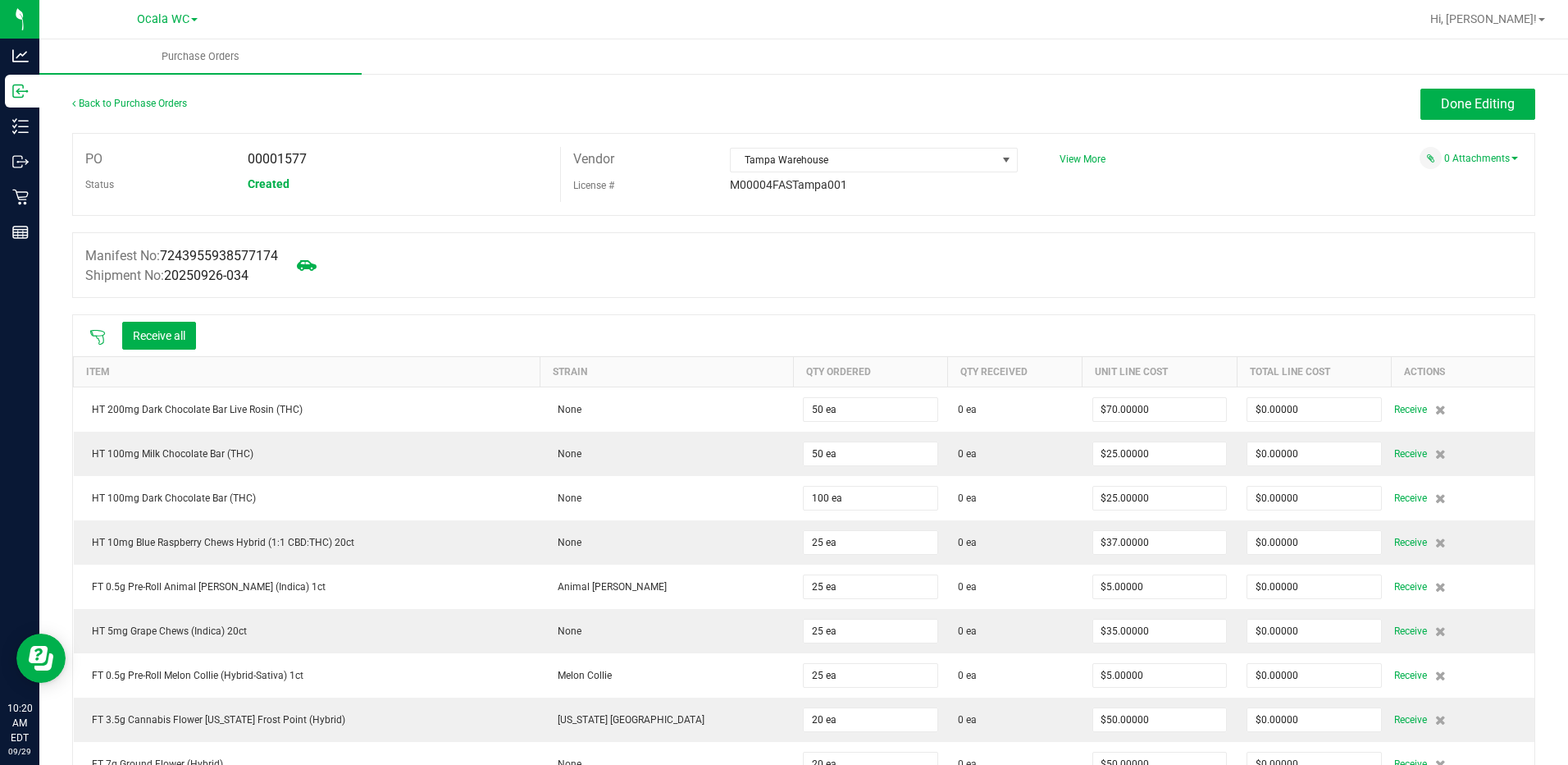
click at [99, 329] on icon at bounding box center [97, 337] width 16 height 16
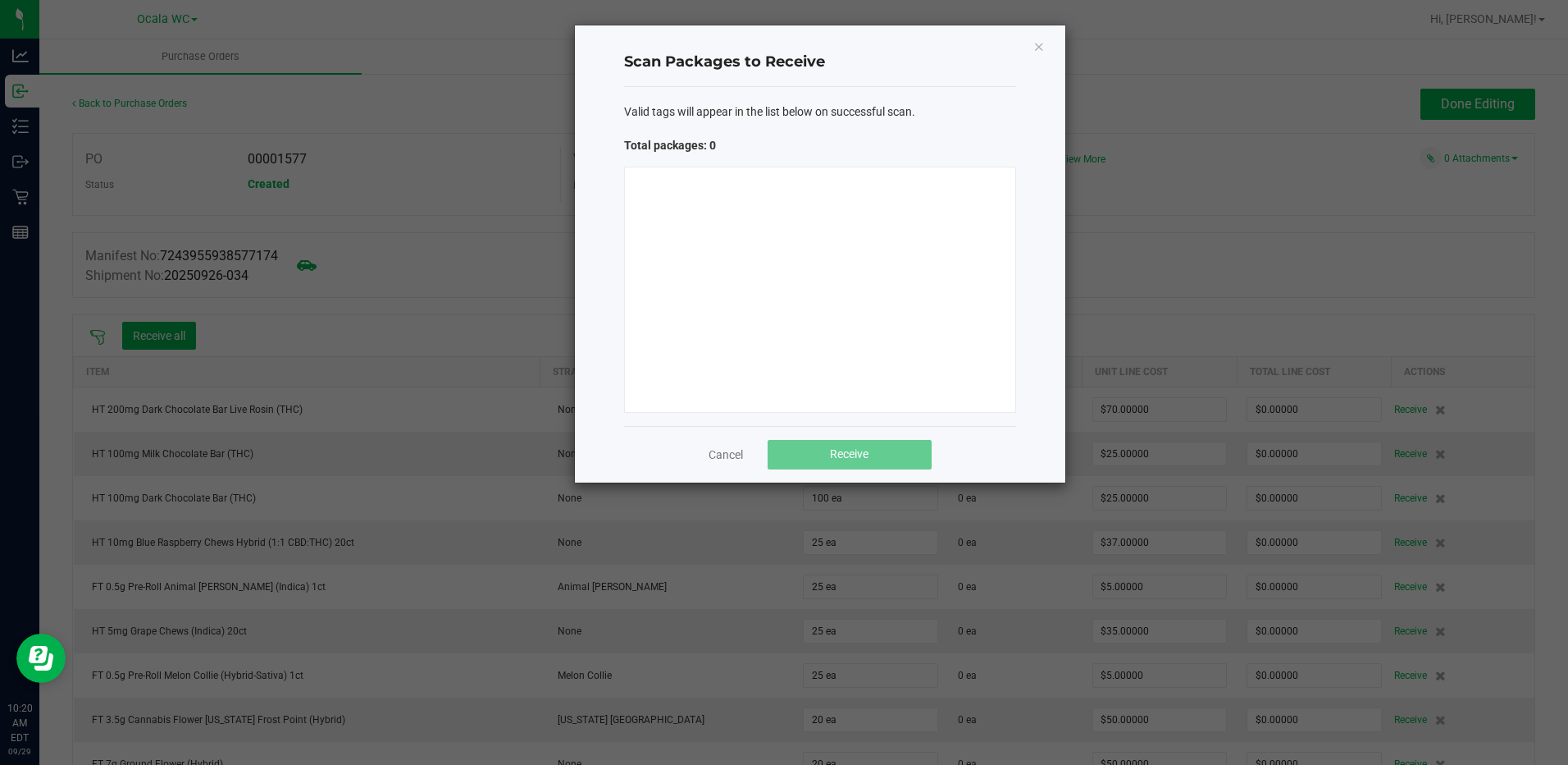
click at [420, 186] on ngb-modal-window "Scan Packages to Receive Valid tags will appear in the list below on successful…" at bounding box center [790, 382] width 1580 height 765
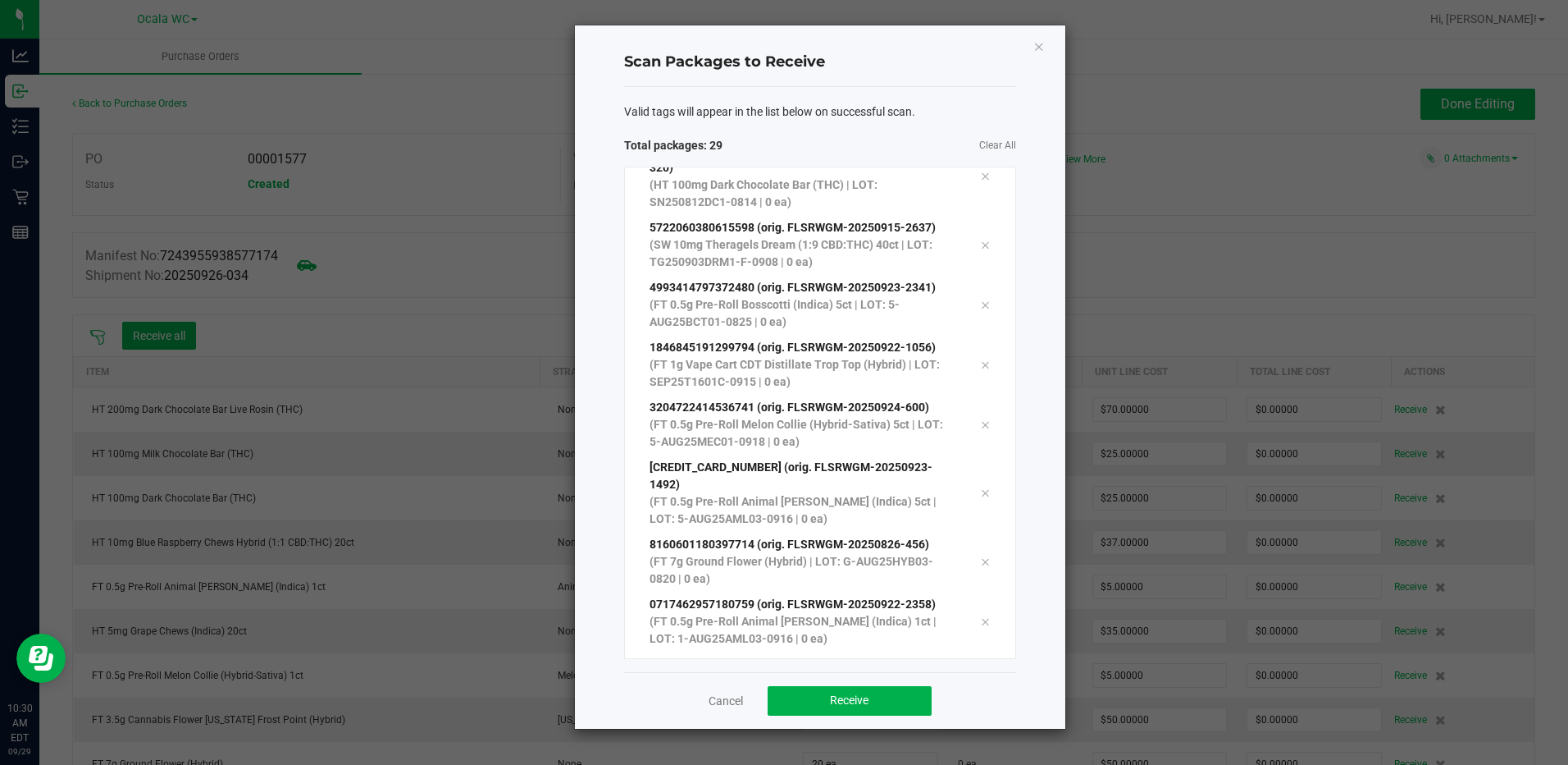
scroll to position [1287, 0]
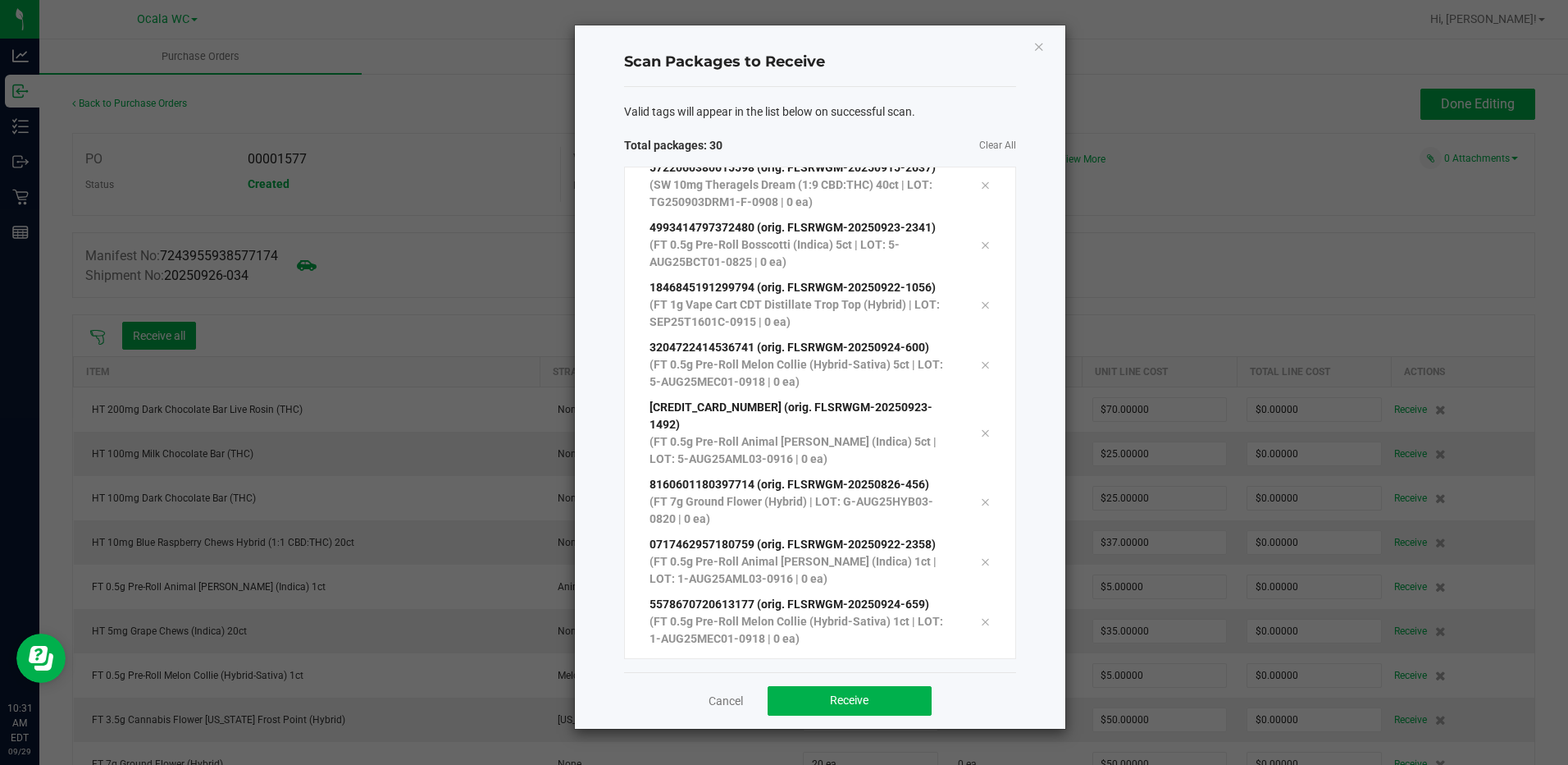
click at [489, 97] on ngb-modal-window "Scan Packages to Receive Valid tags will appear in the list below on successful…" at bounding box center [790, 382] width 1580 height 765
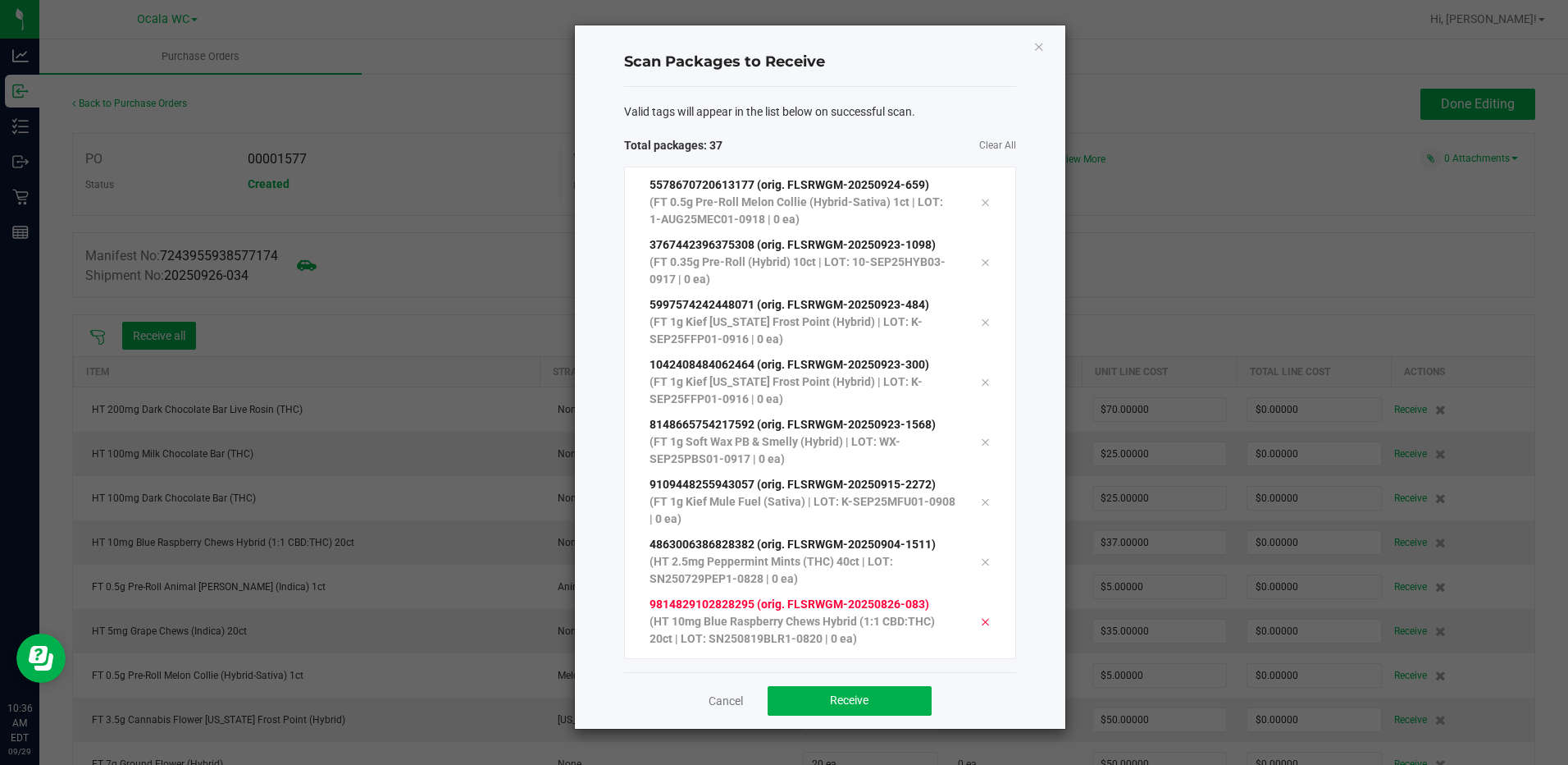
scroll to position [1767, 0]
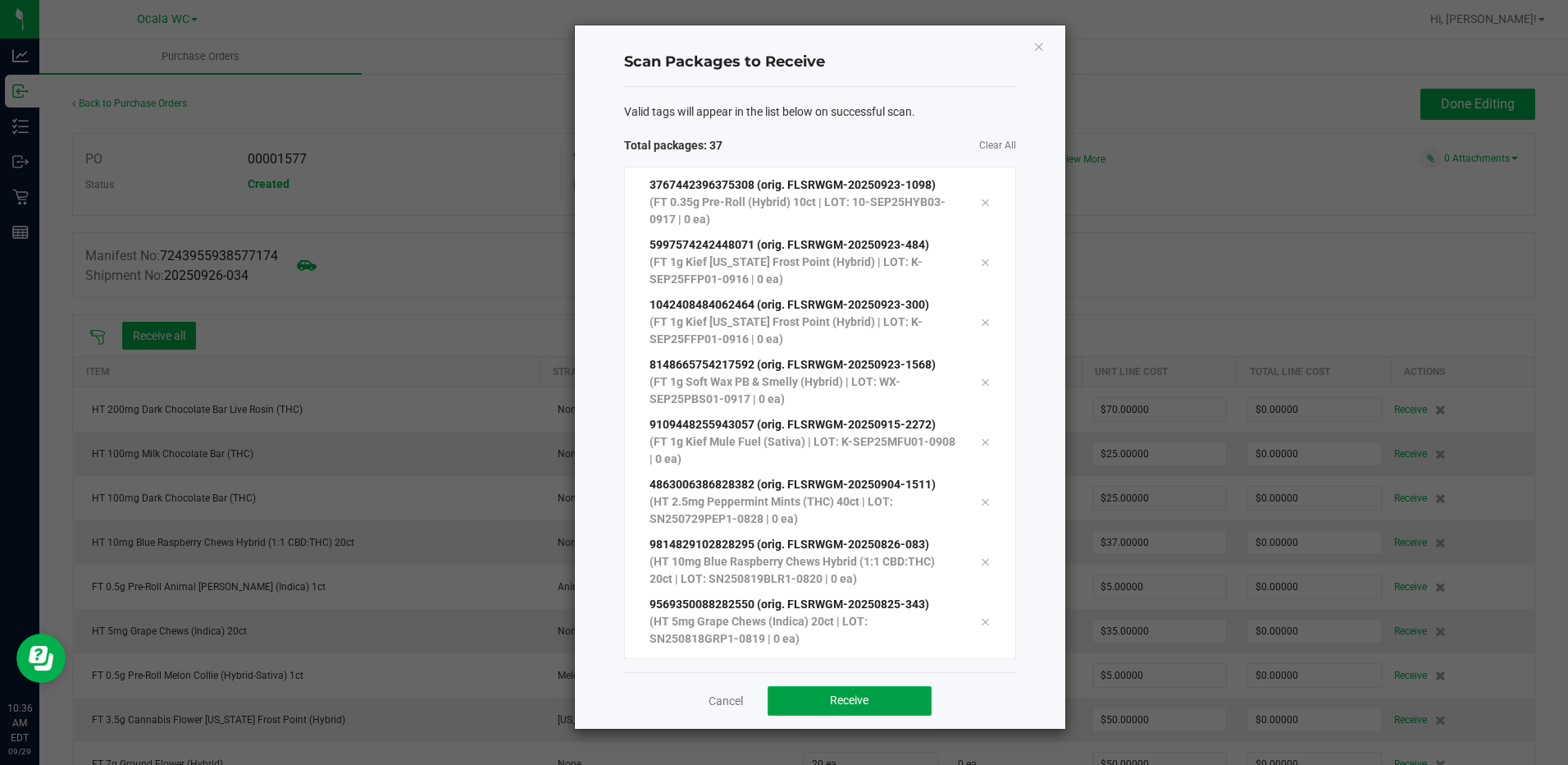
click at [838, 701] on span "Receive" at bounding box center [849, 700] width 39 height 13
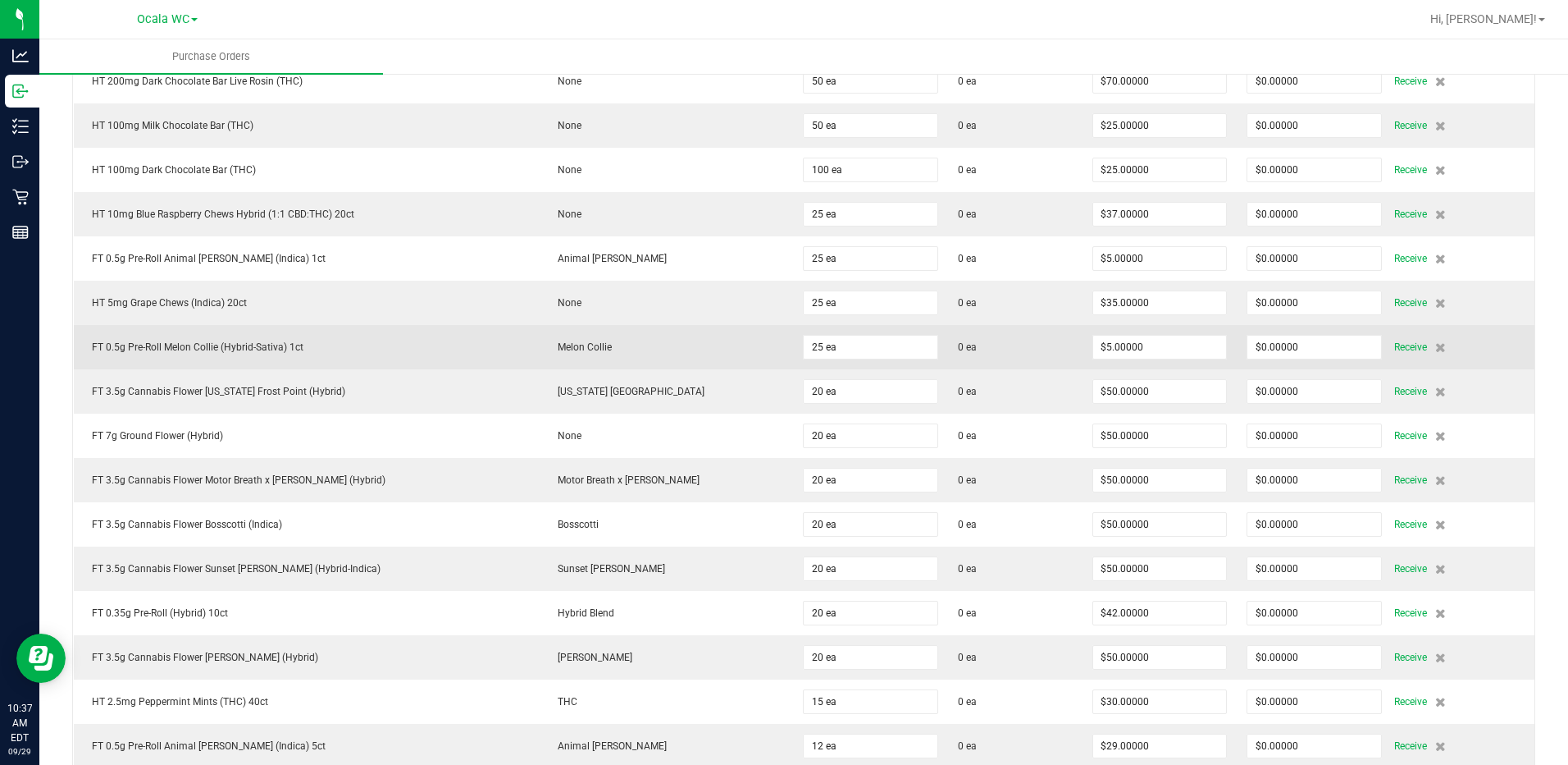
scroll to position [0, 0]
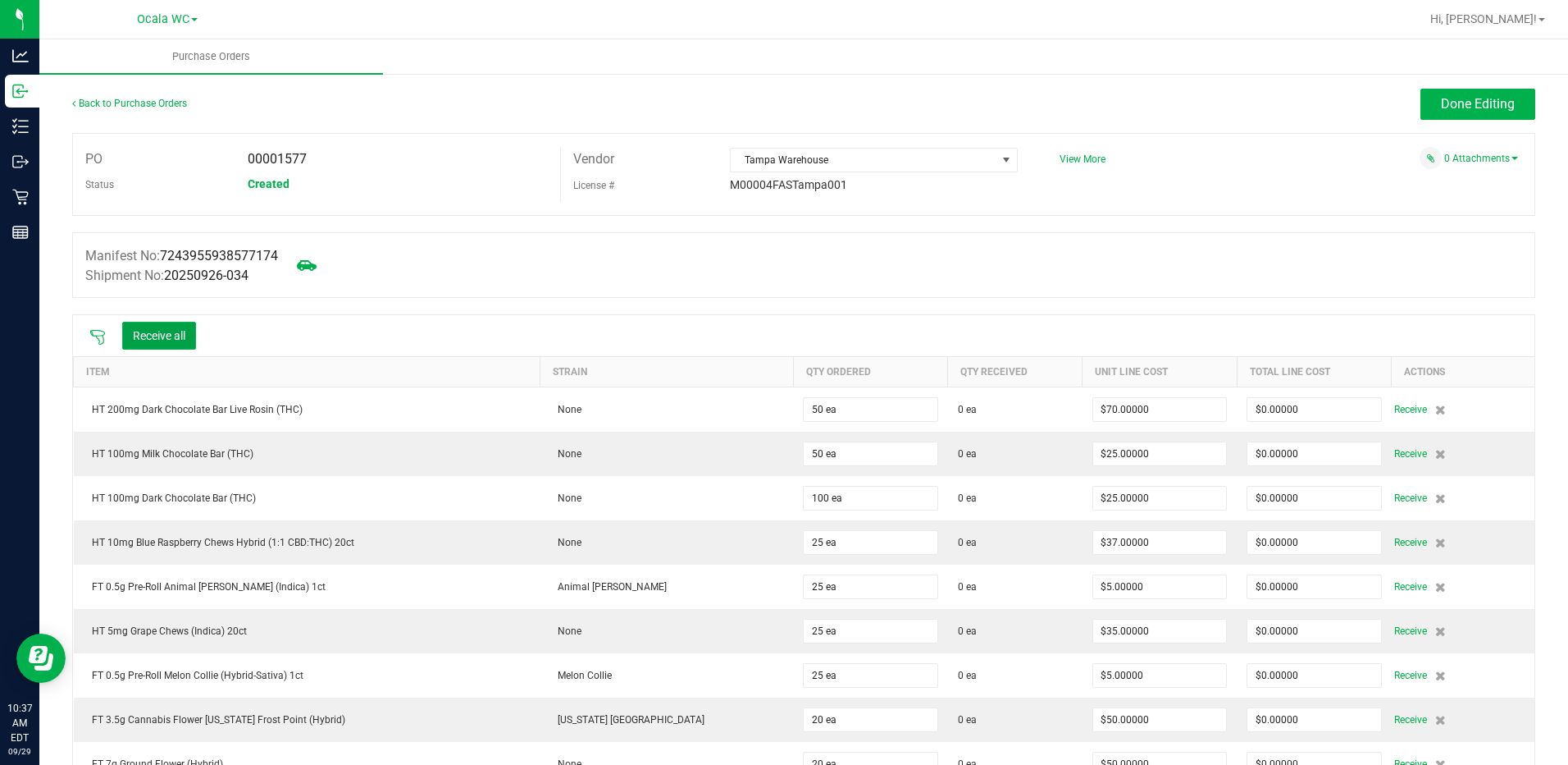
click at [136, 330] on button "Receive all" at bounding box center [159, 335] width 74 height 28
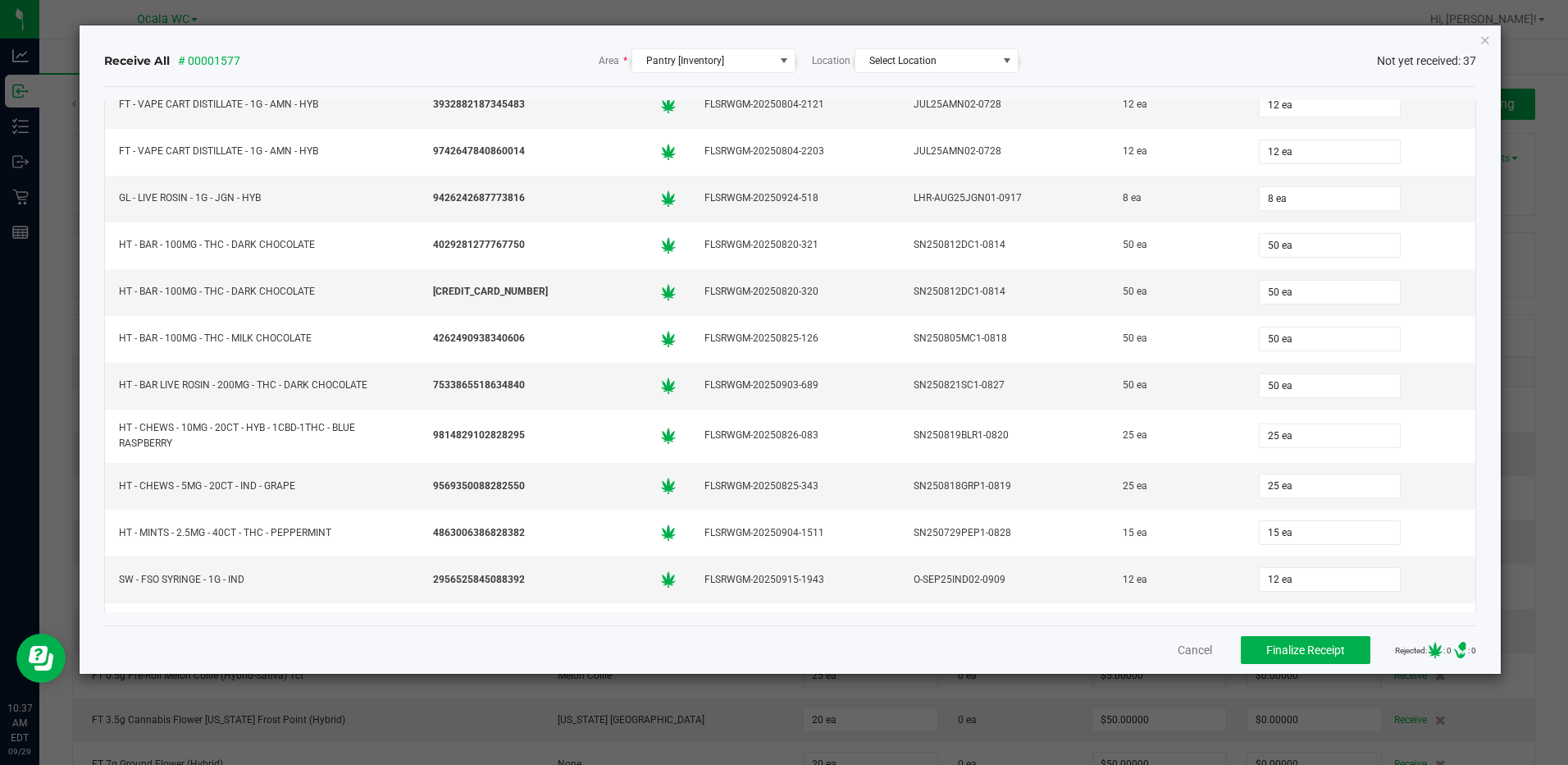
scroll to position [1262, 0]
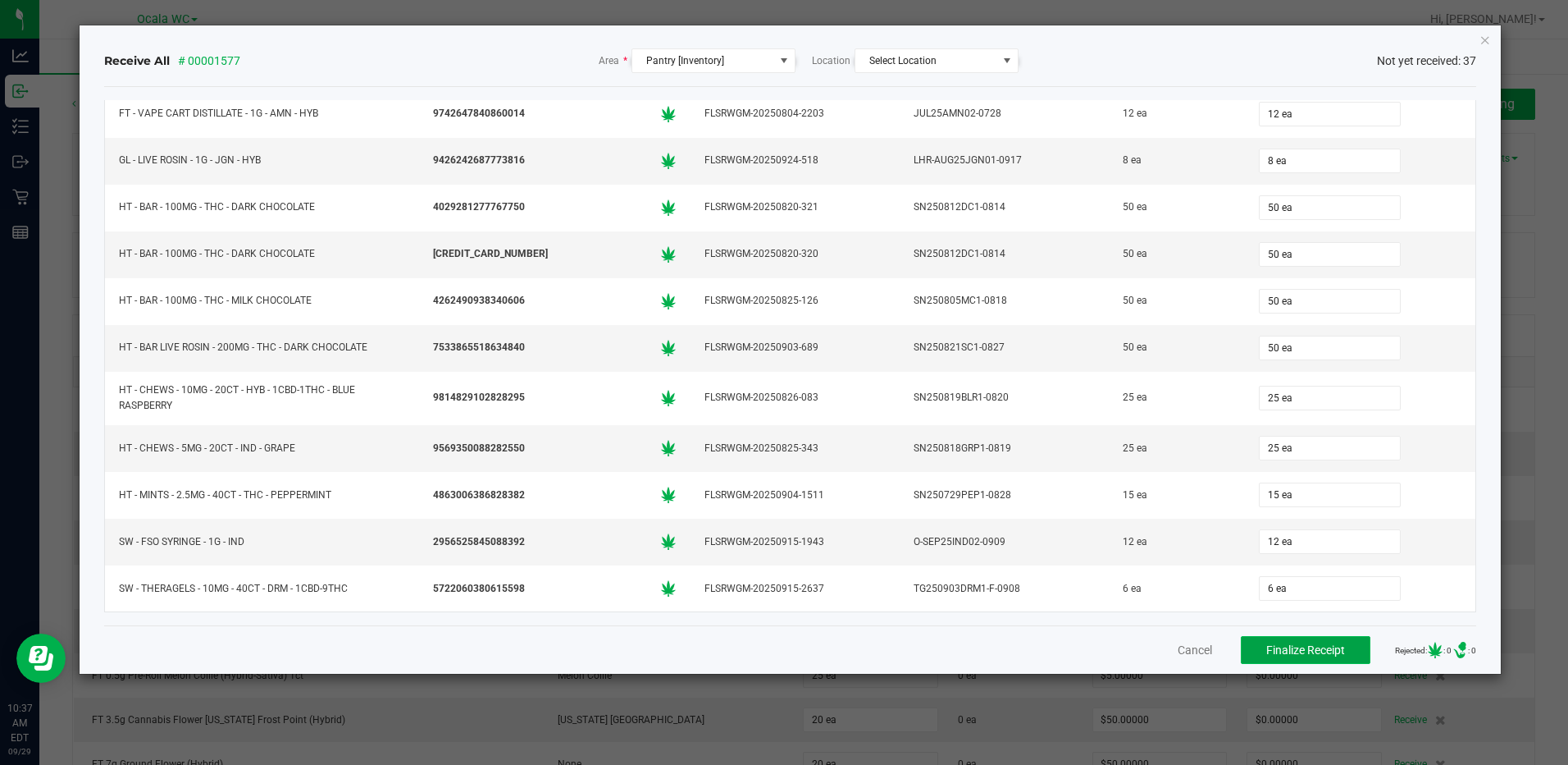
click at [1266, 655] on span "Finalize Receipt" at bounding box center [1305, 650] width 79 height 13
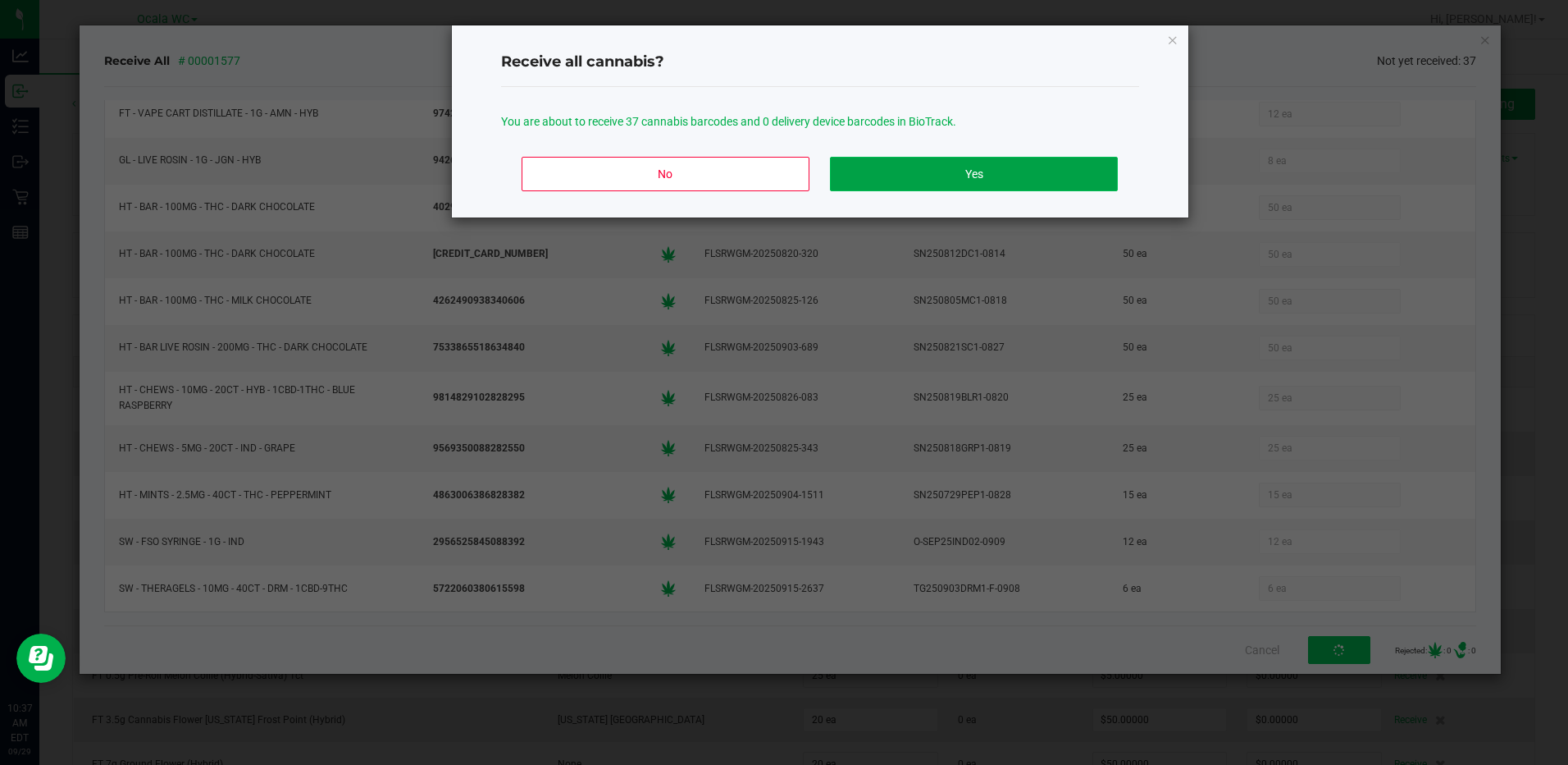
click at [1047, 182] on button "Yes" at bounding box center [974, 174] width 287 height 34
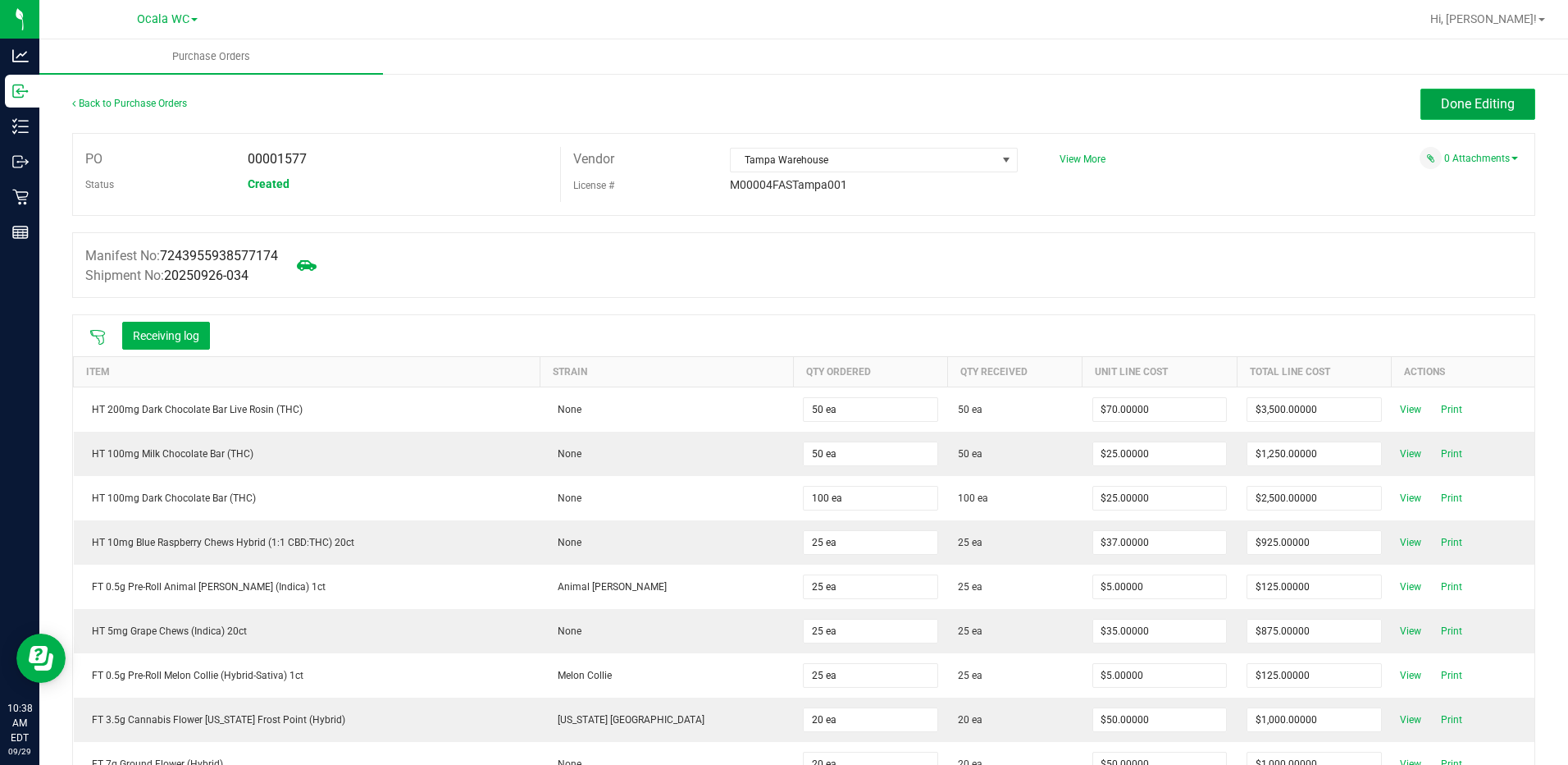
click at [1444, 110] on span "Done Editing" at bounding box center [1478, 104] width 74 height 15
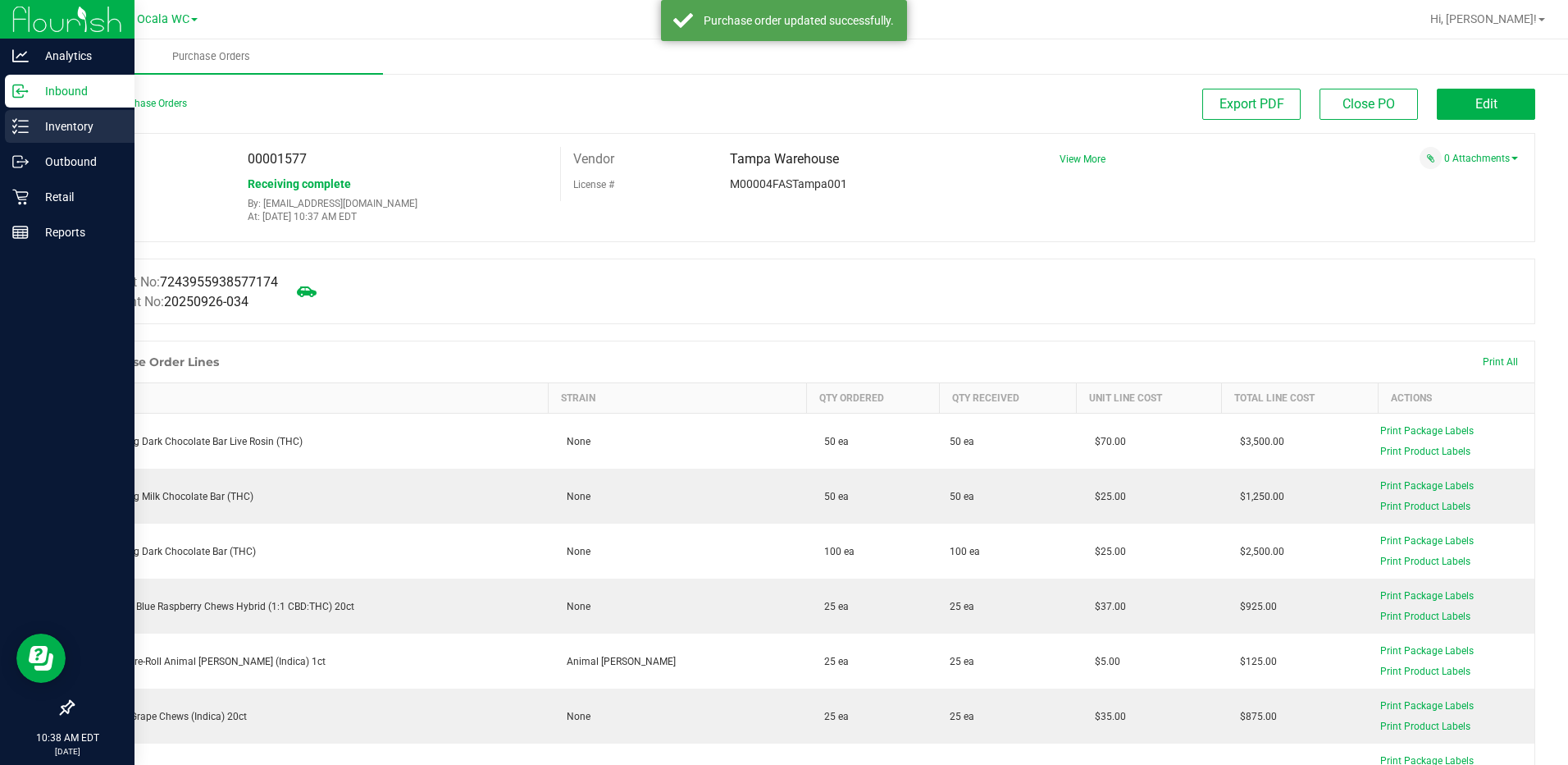
click at [61, 125] on p "Inventory" at bounding box center [77, 126] width 98 height 20
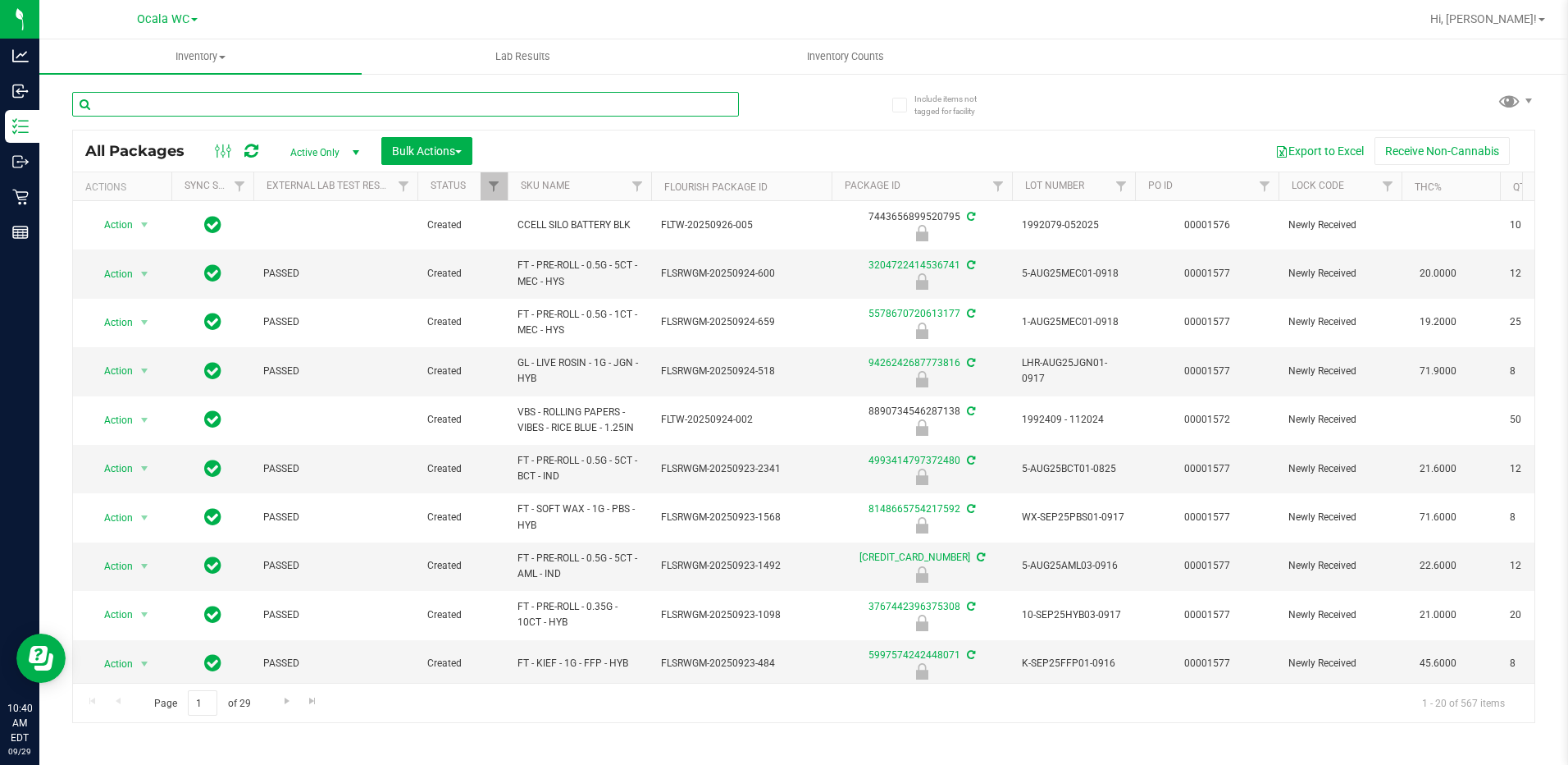
click at [339, 96] on input "text" at bounding box center [405, 105] width 667 height 25
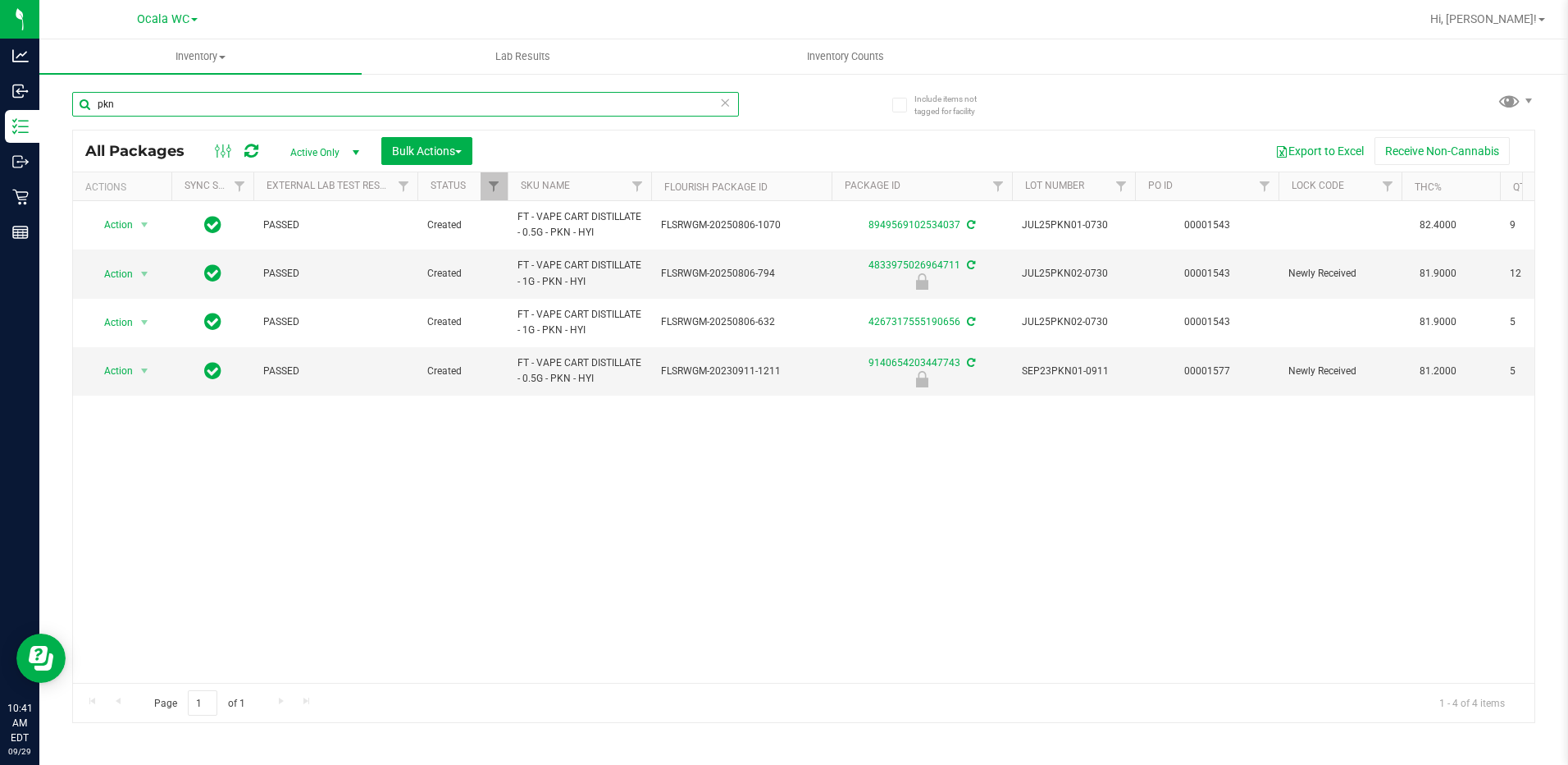
click at [184, 98] on input "pkn" at bounding box center [405, 105] width 667 height 25
type input "0190377238178904"
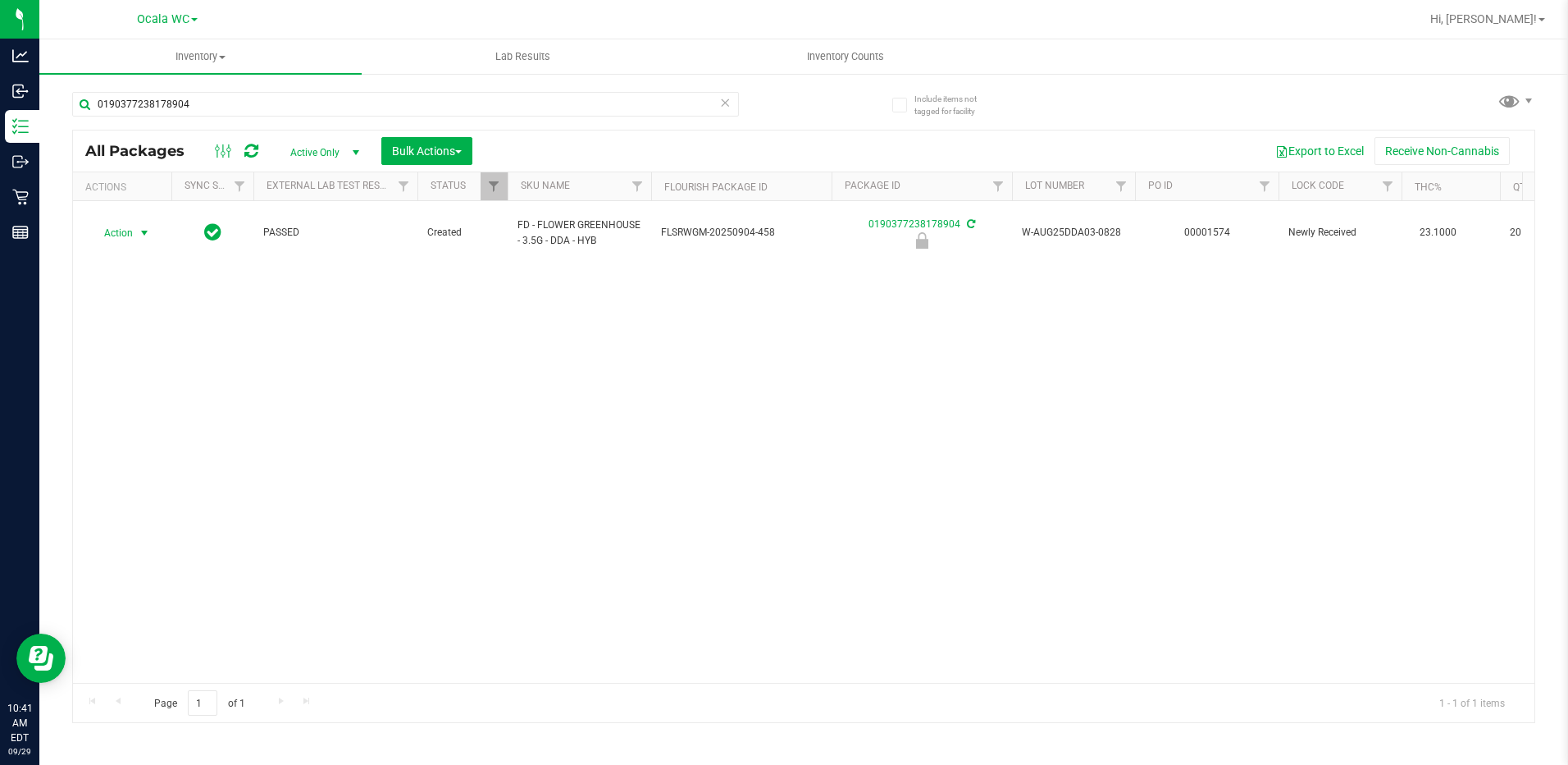
click at [136, 228] on span "select" at bounding box center [145, 233] width 21 height 23
click at [136, 408] on li "Unlock package" at bounding box center [143, 421] width 105 height 25
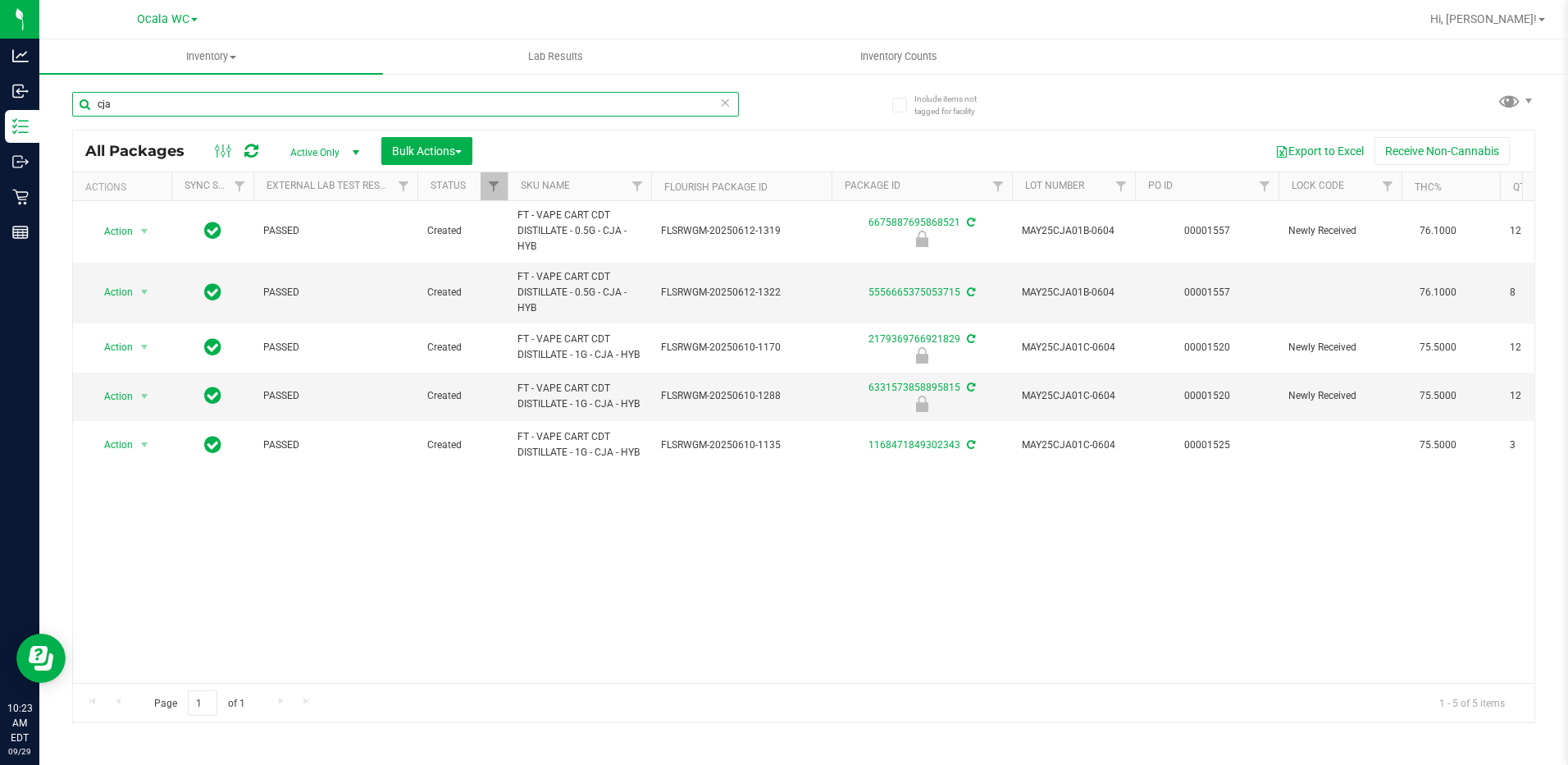
click at [236, 98] on input "cja" at bounding box center [405, 105] width 667 height 25
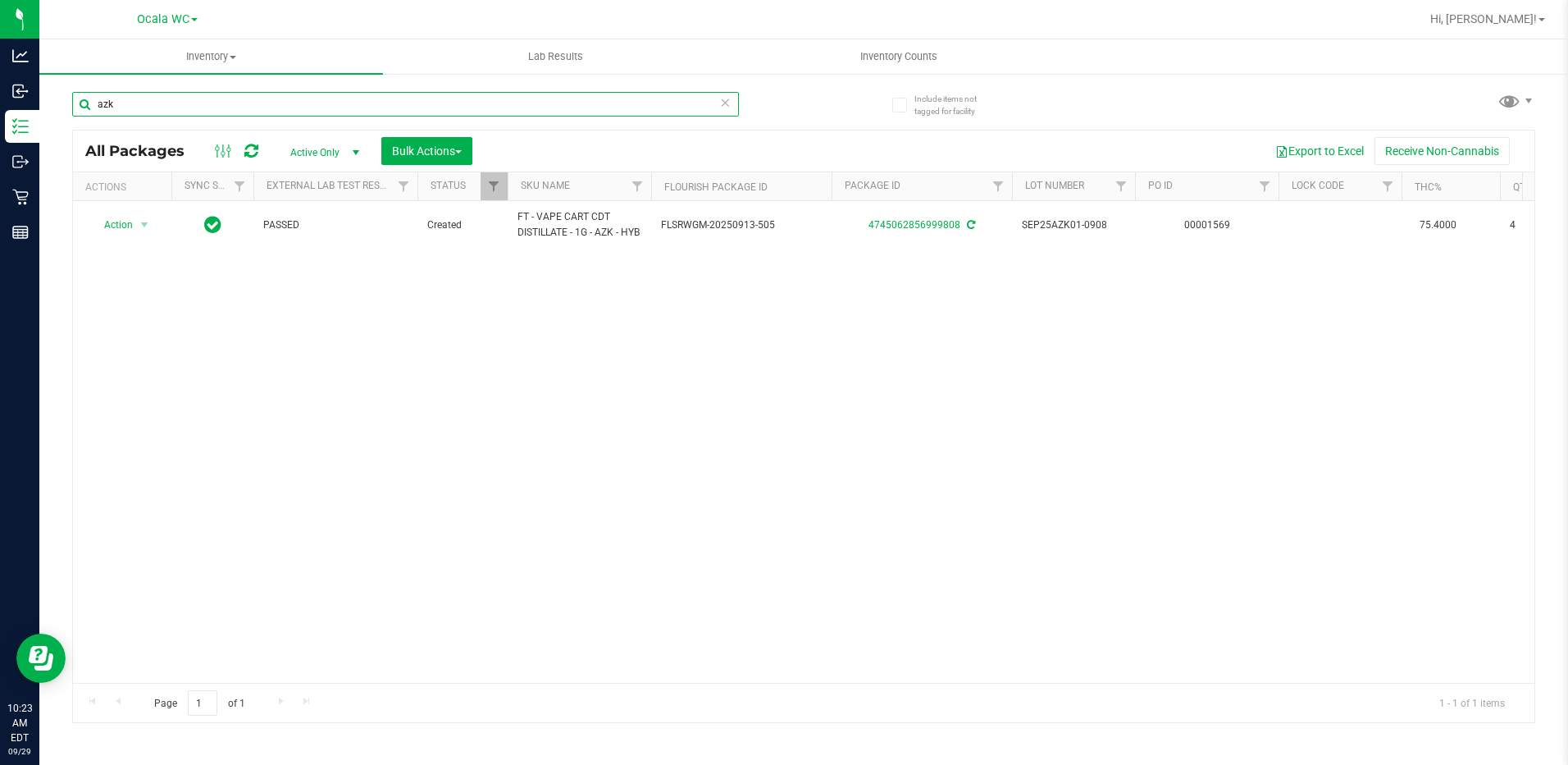
click at [161, 108] on input "azk" at bounding box center [405, 105] width 667 height 25
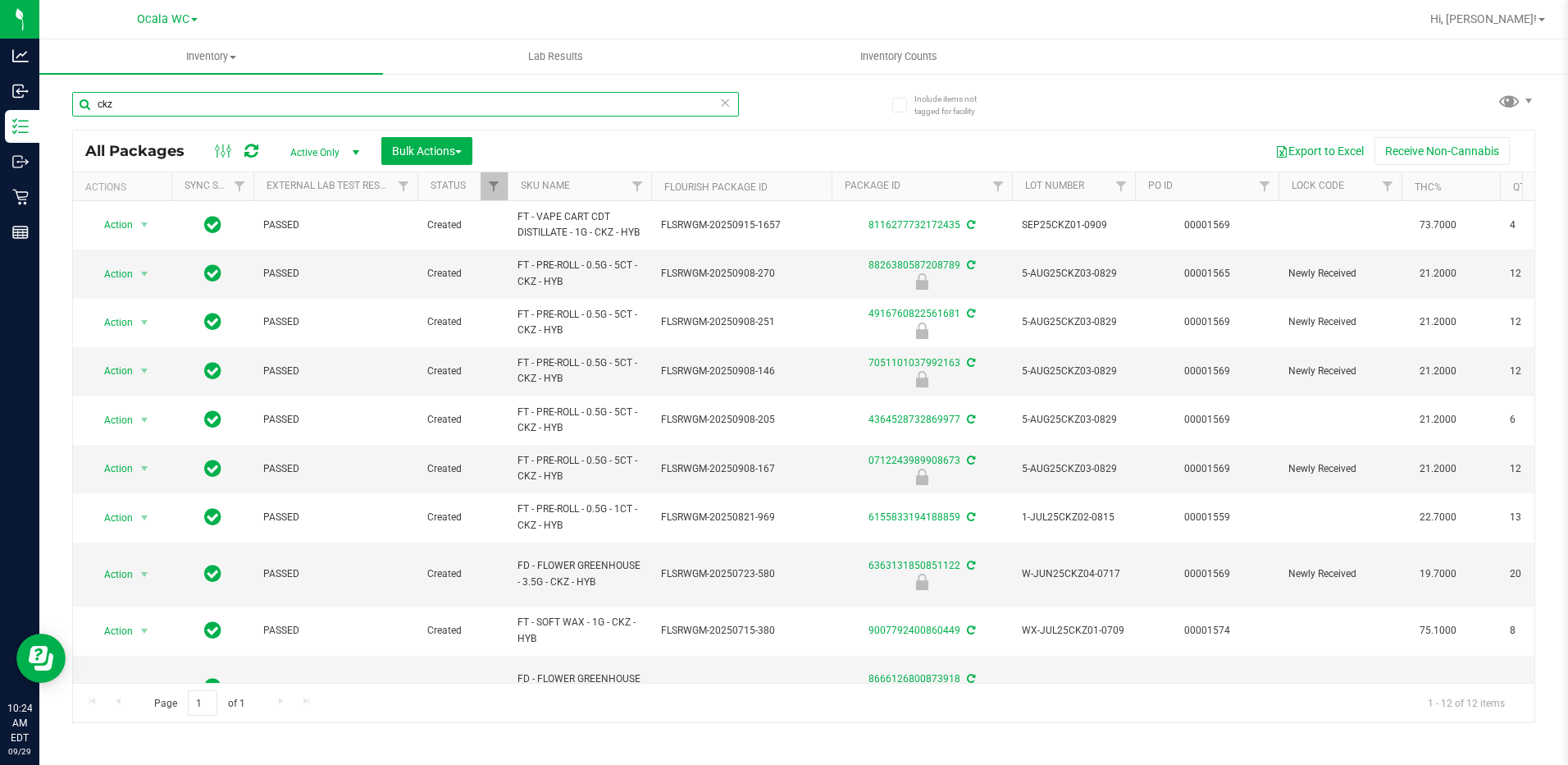
click at [261, 102] on input "ckz" at bounding box center [405, 105] width 667 height 25
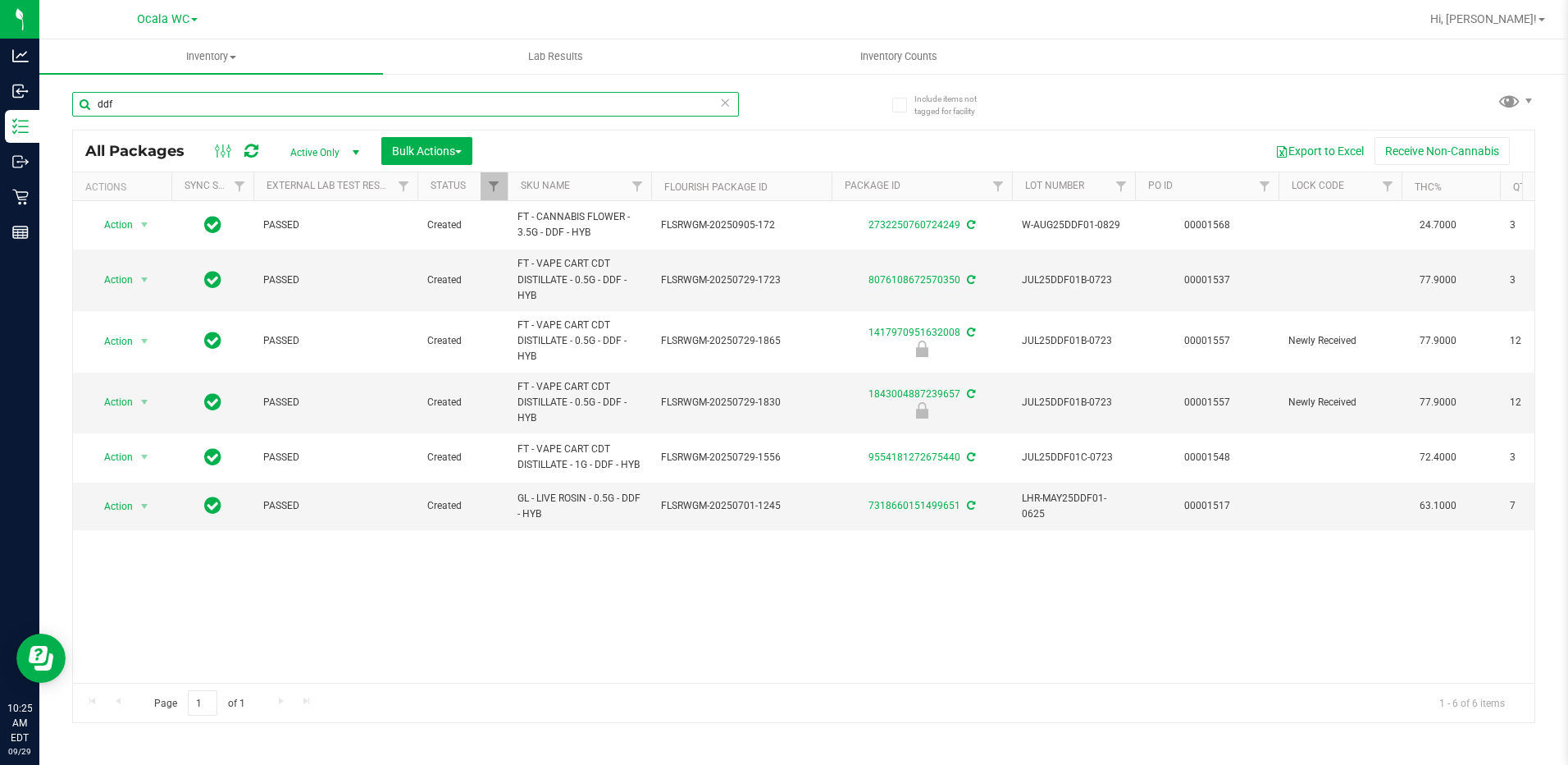
click at [203, 108] on input "ddf" at bounding box center [405, 105] width 667 height 25
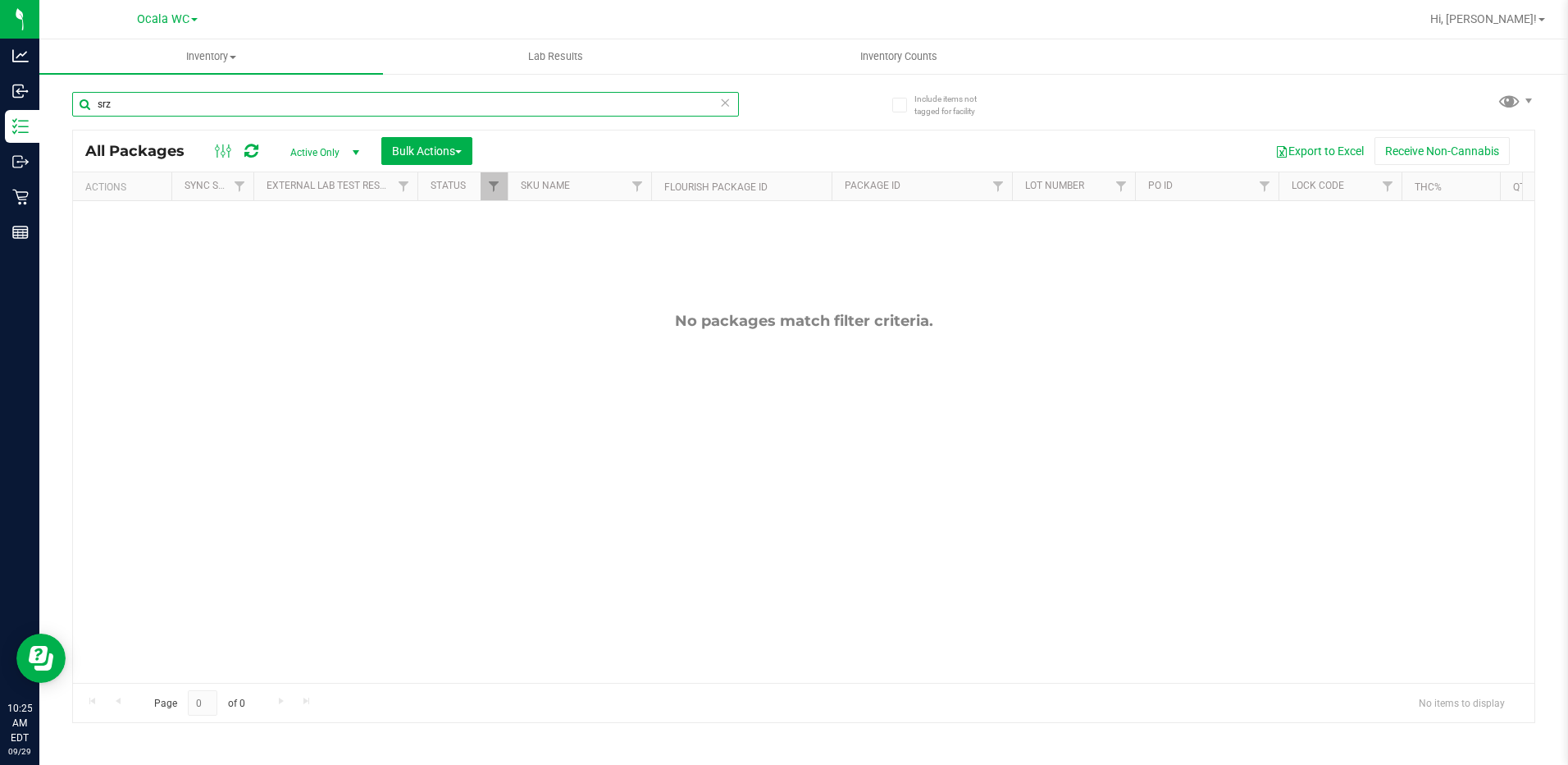
click at [170, 95] on input "srz" at bounding box center [405, 105] width 667 height 25
click at [261, 92] on input "bct4262490938340606" at bounding box center [405, 105] width 667 height 25
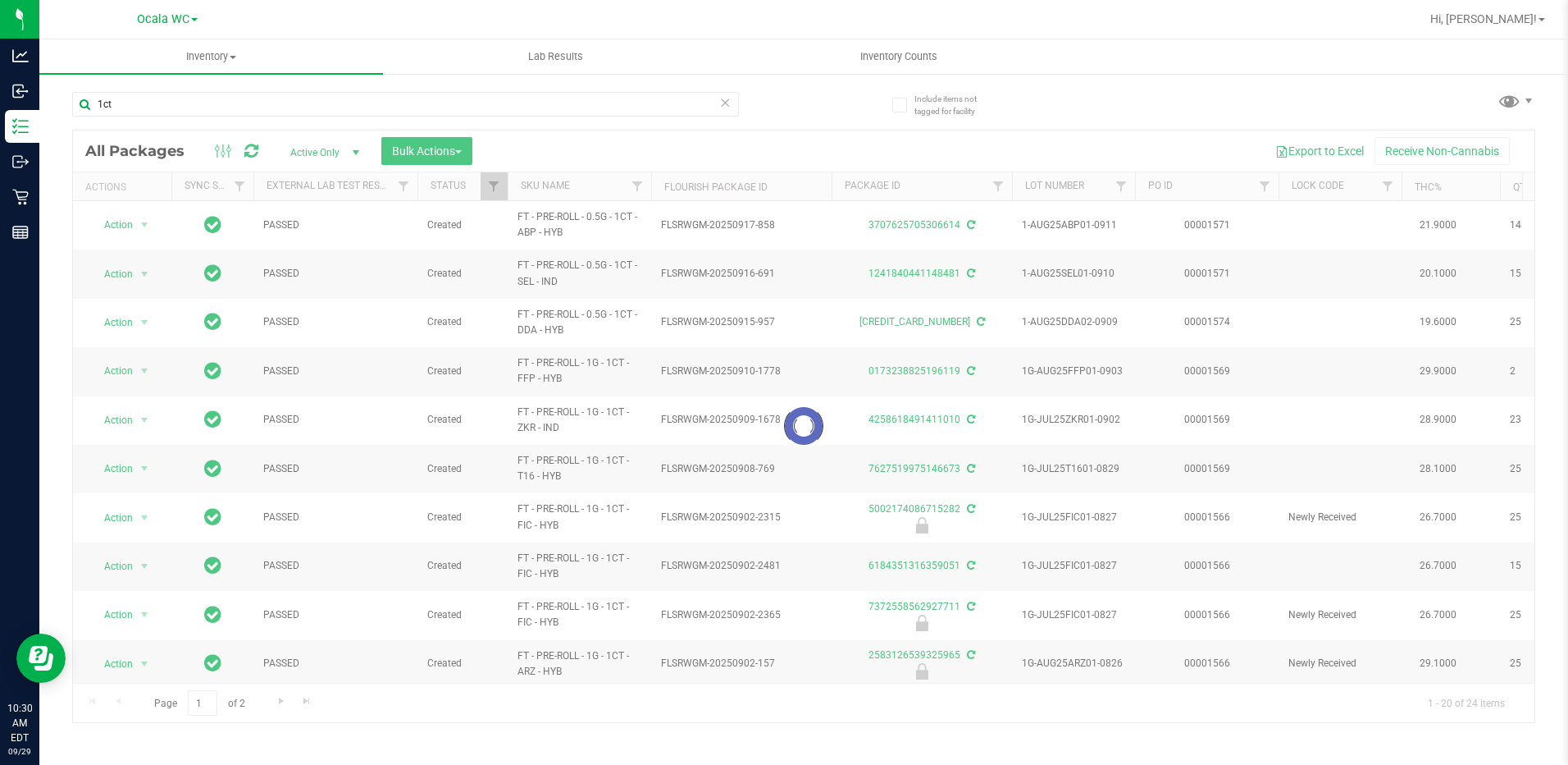
click at [587, 194] on div at bounding box center [803, 426] width 1462 height 592
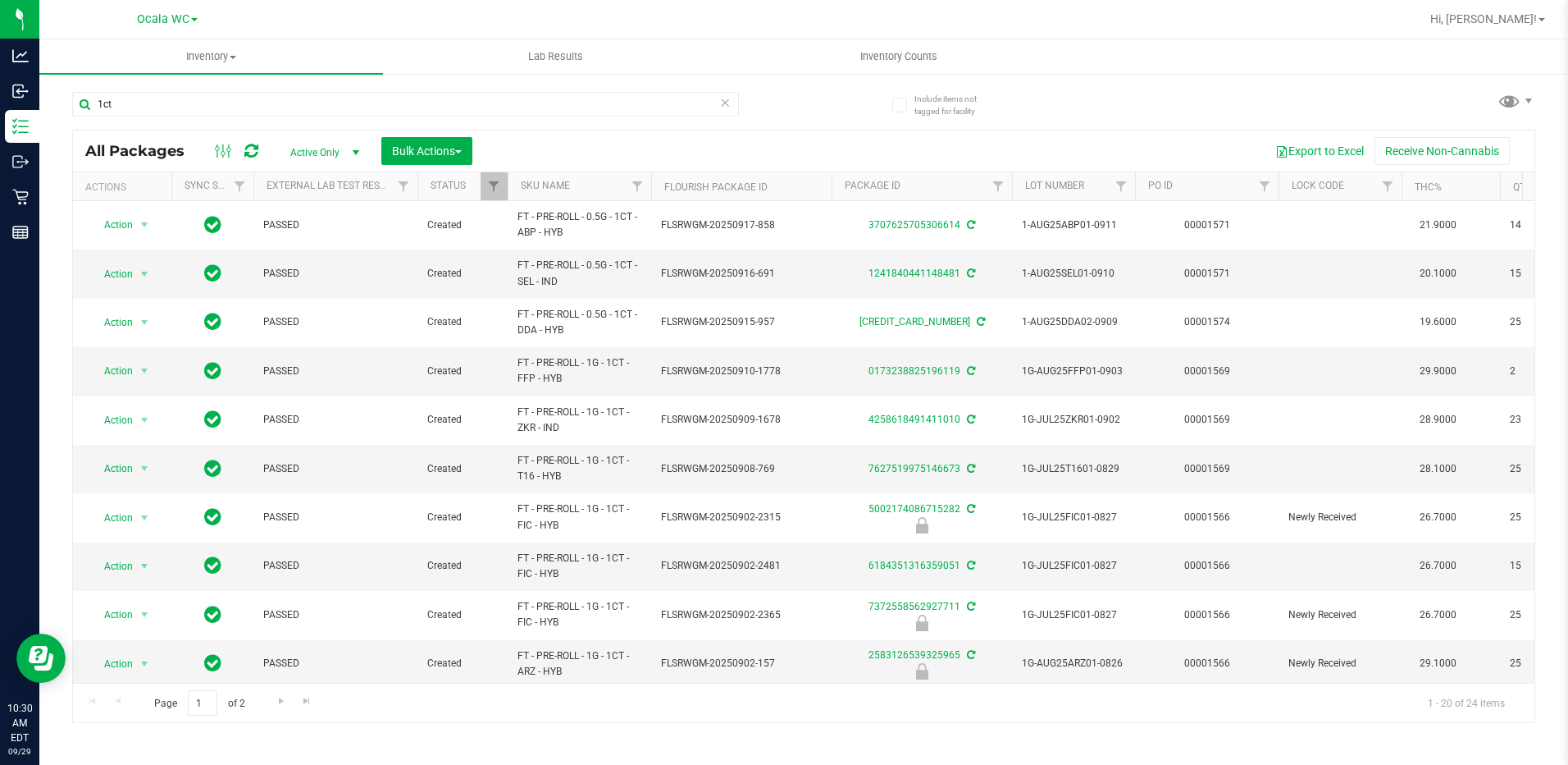
click at [587, 194] on th "SKU Name" at bounding box center [579, 186] width 144 height 29
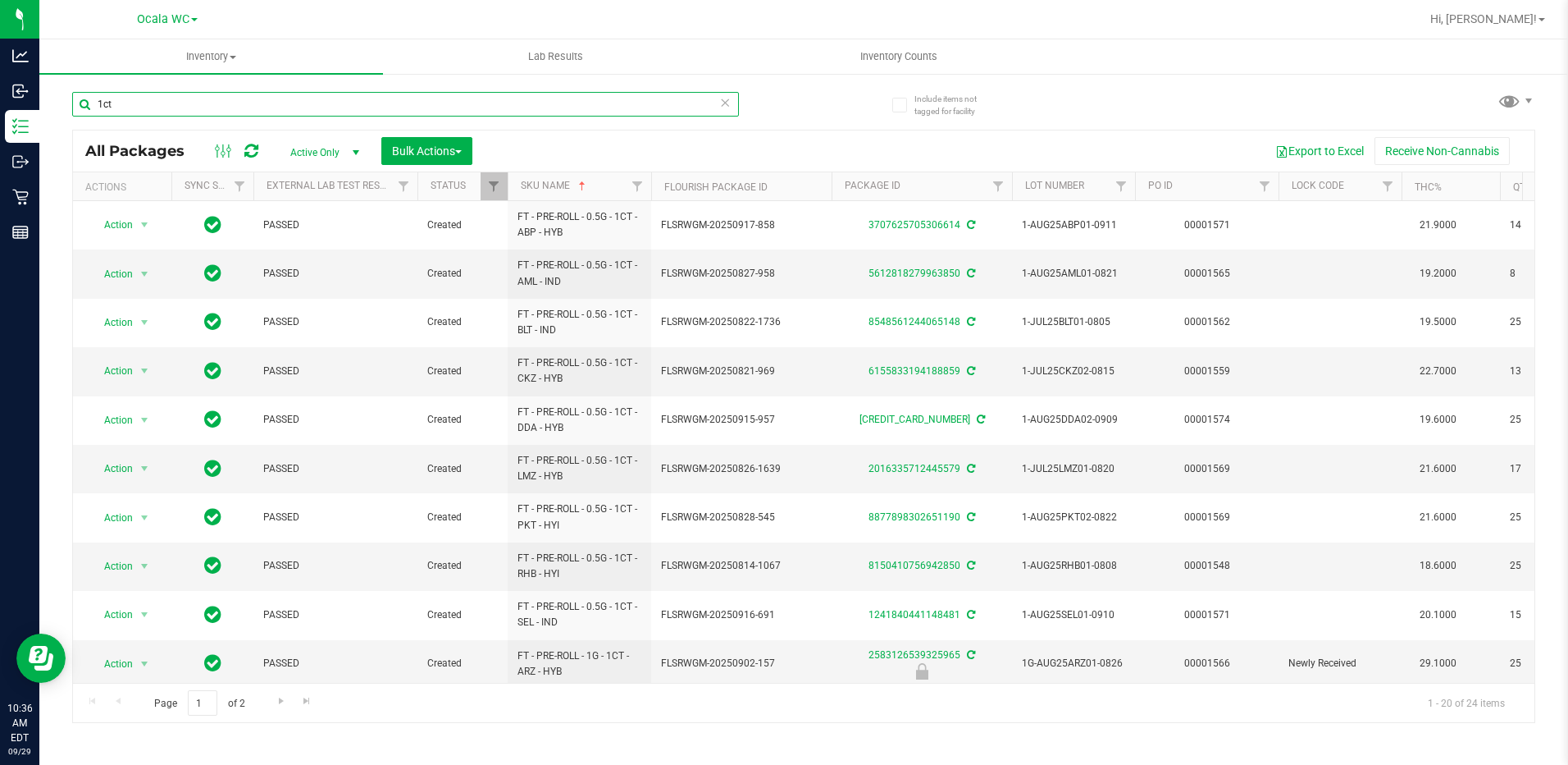
click at [193, 92] on input "1ct" at bounding box center [405, 105] width 667 height 25
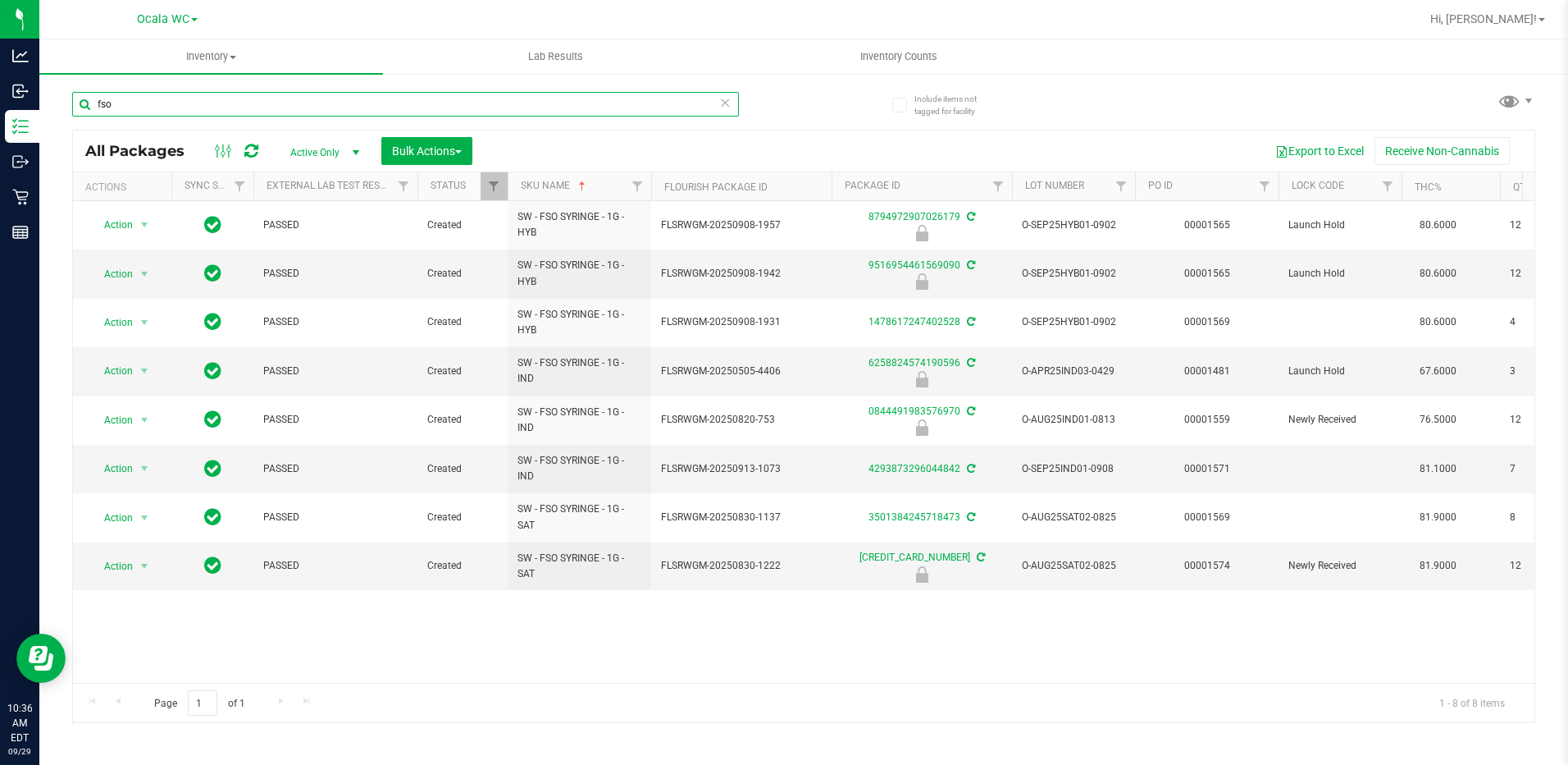
type input "fso"
